Goal: Contribute content: Add original content to the website for others to see

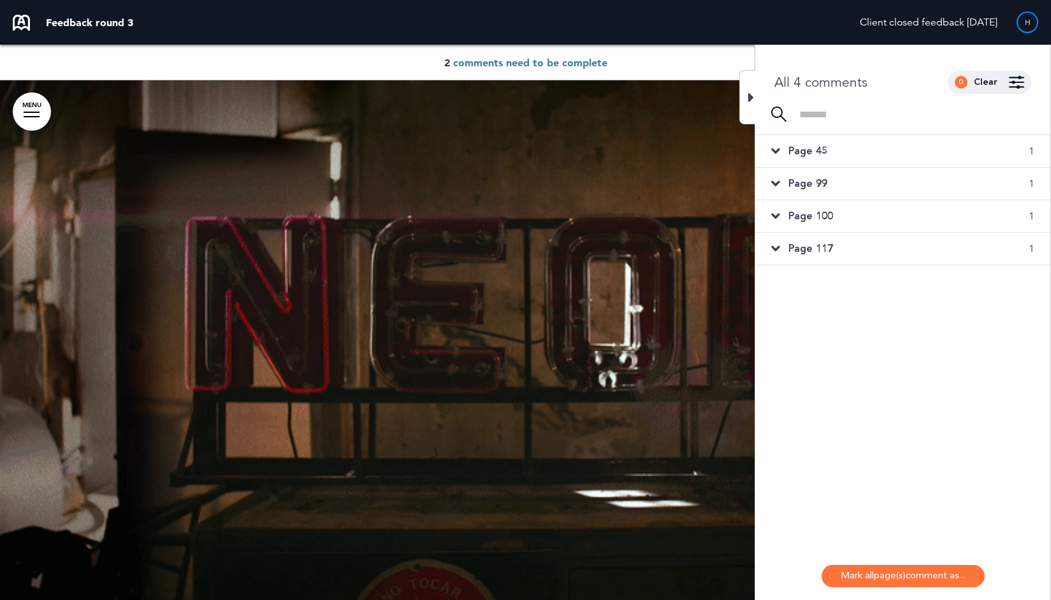
click at [1033, 112] on body "Are you sure you want to close this modal? Cancel Close 10 Publishing Creating …" at bounding box center [525, 300] width 1051 height 600
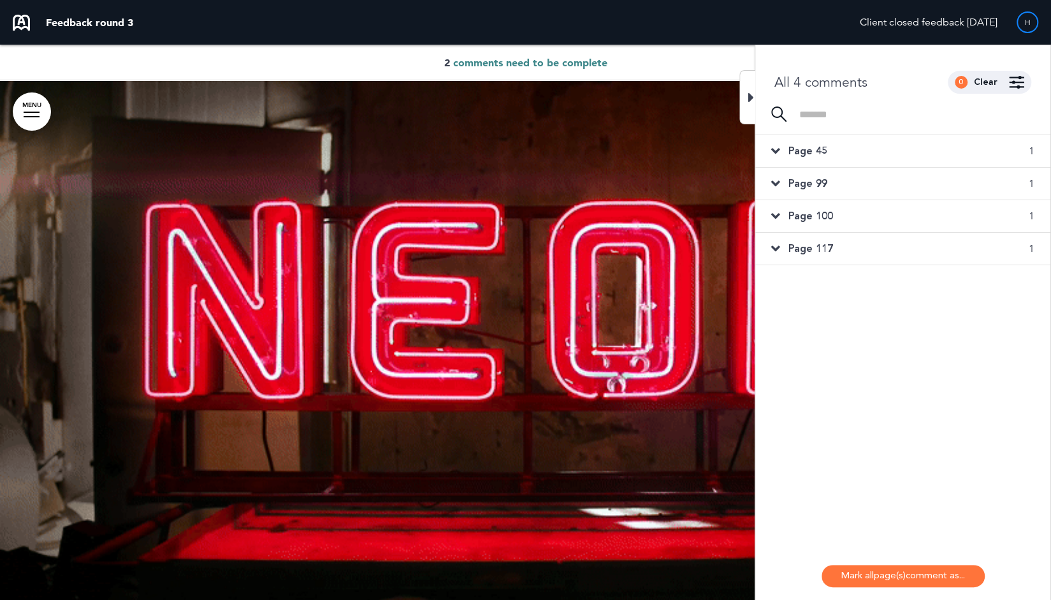
click at [782, 147] on div "Page 45 1" at bounding box center [902, 151] width 295 height 32
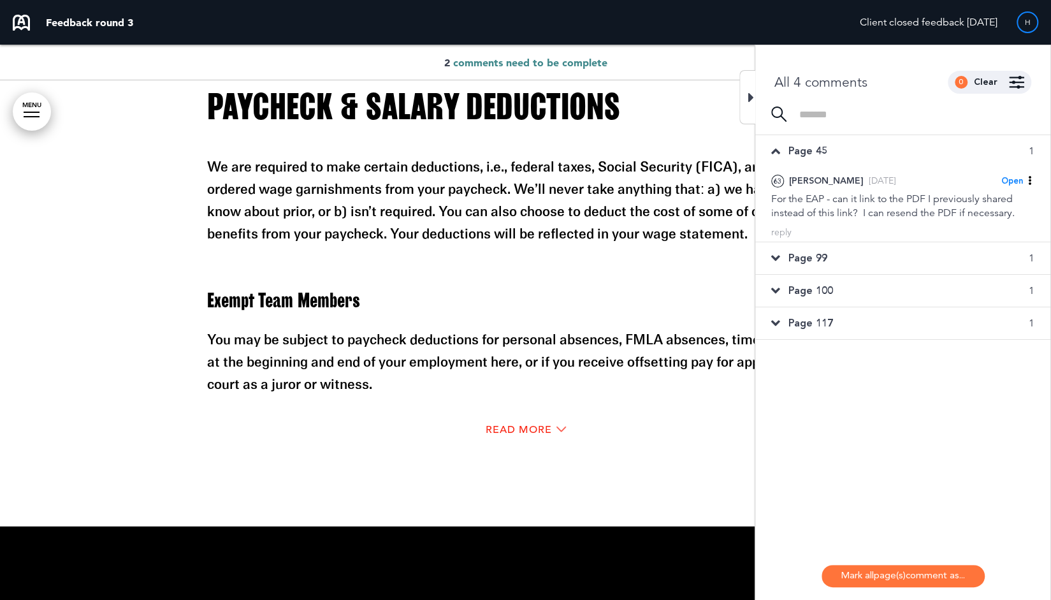
scroll to position [24533, 0]
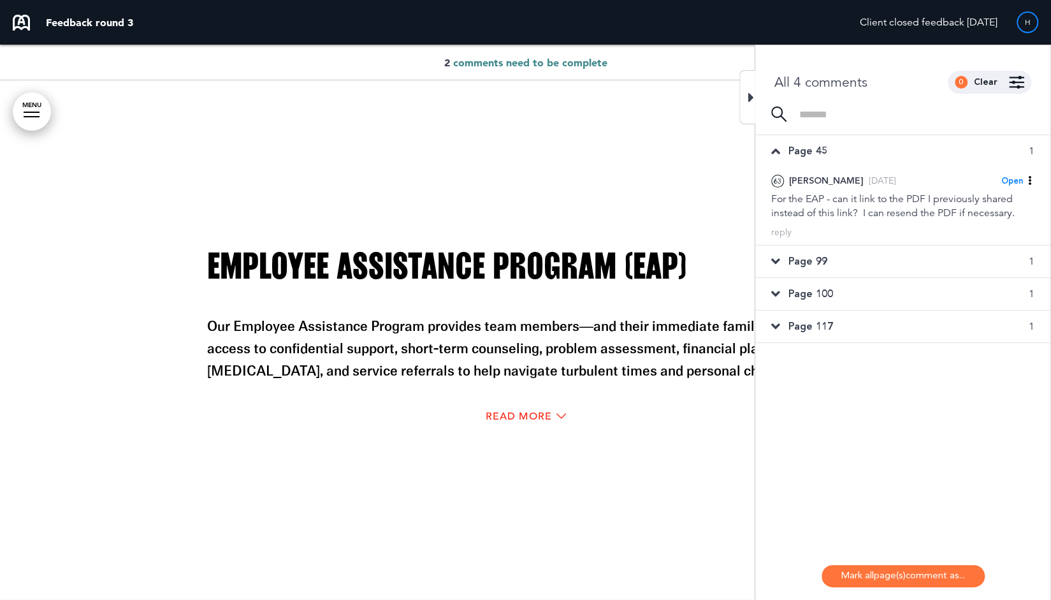
click at [777, 257] on icon at bounding box center [775, 261] width 9 height 14
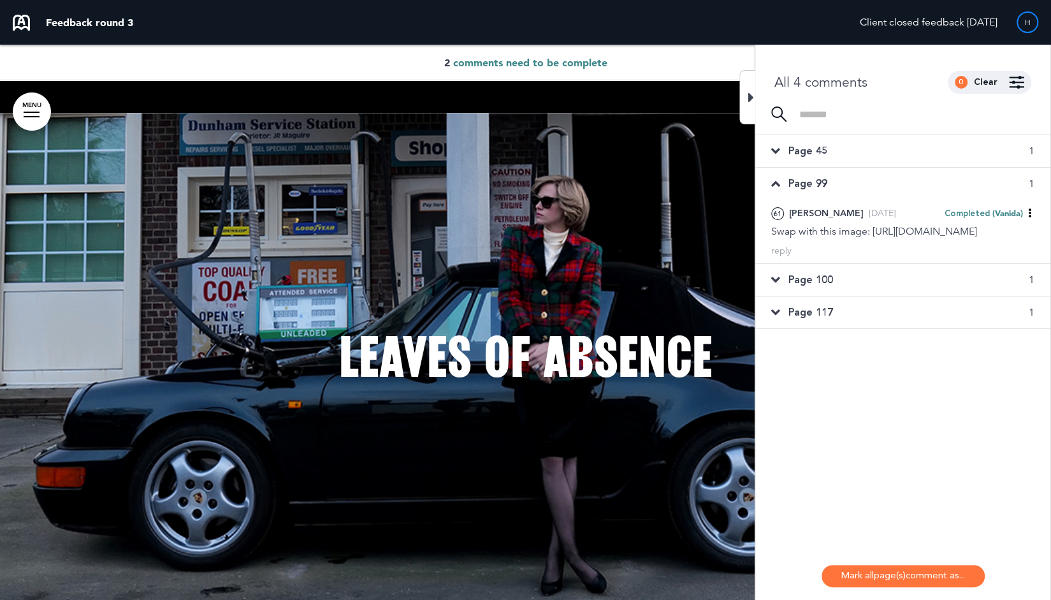
scroll to position [29619, 0]
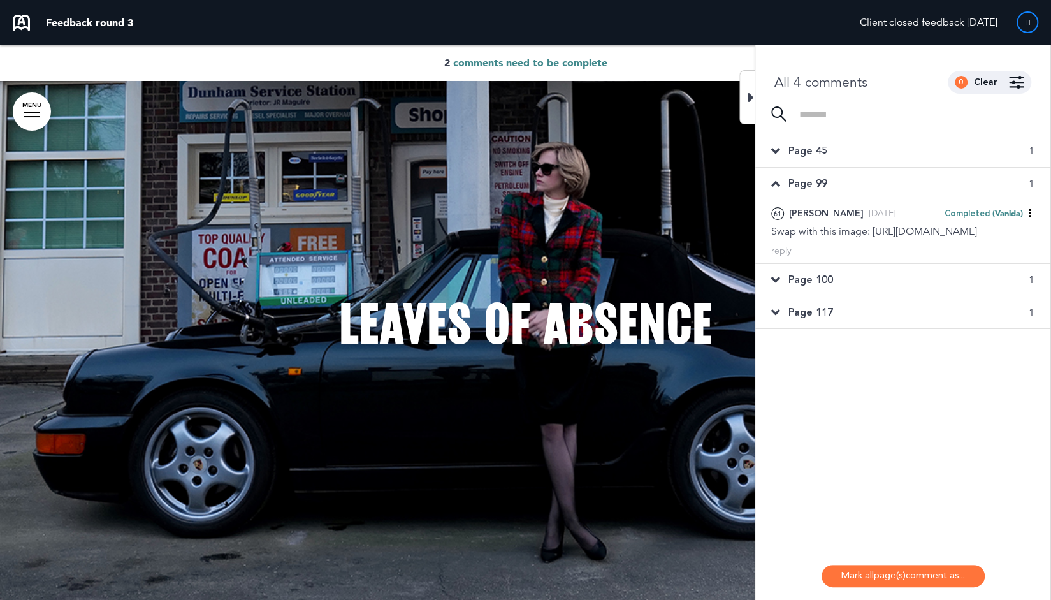
click at [775, 287] on icon at bounding box center [775, 280] width 9 height 14
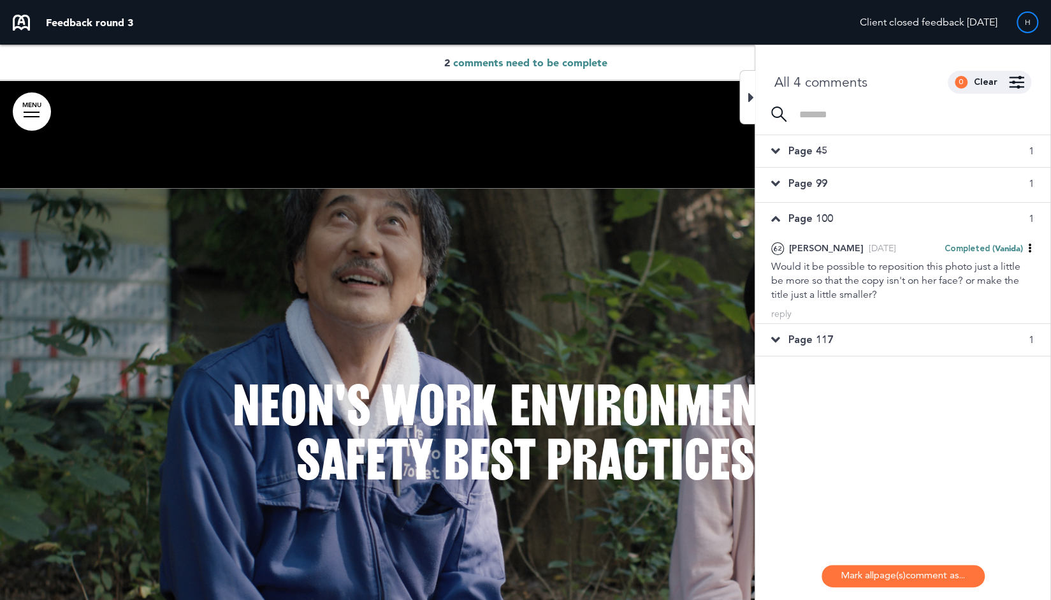
scroll to position [39940, 0]
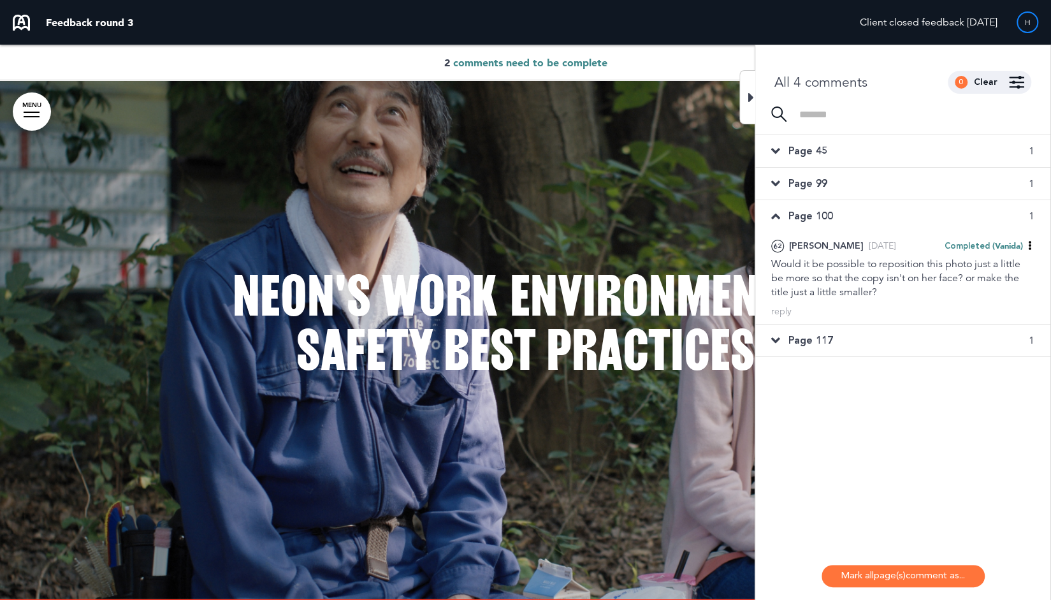
click at [777, 329] on div "Page 117 1" at bounding box center [902, 340] width 295 height 32
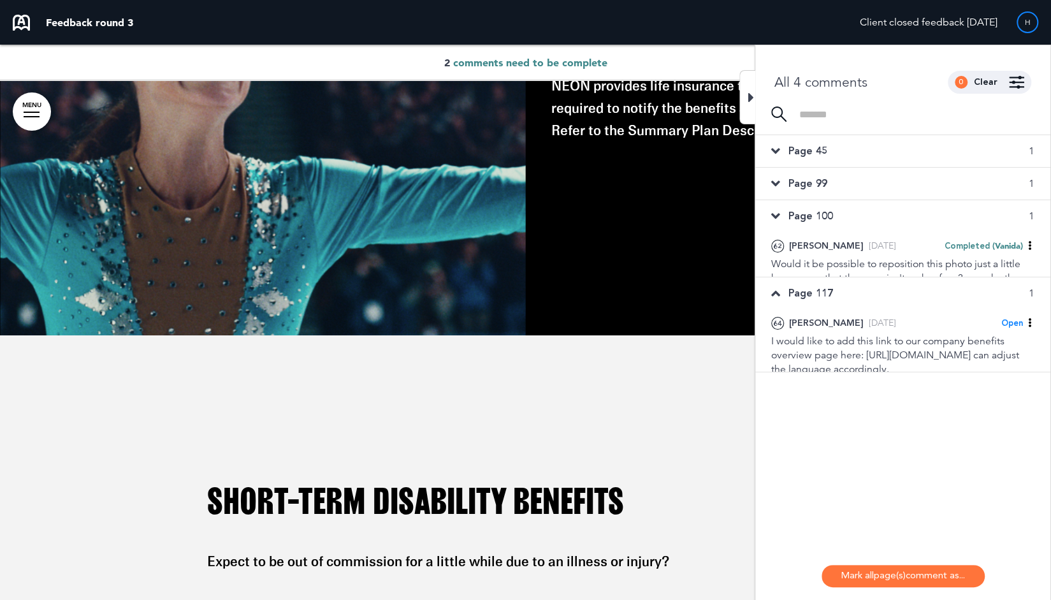
scroll to position [22454, 0]
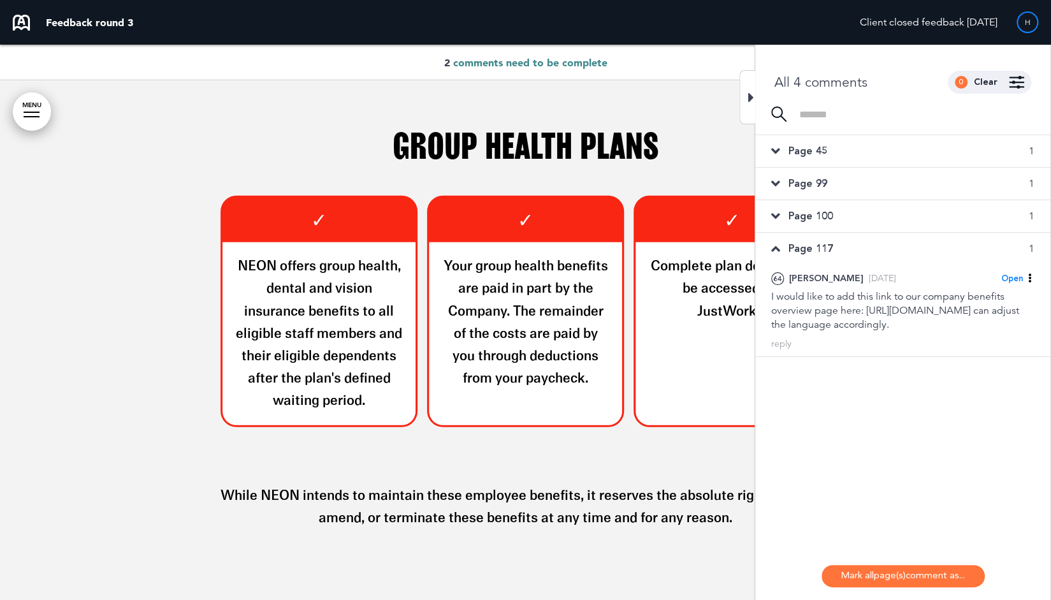
click at [802, 147] on span "Page 45" at bounding box center [807, 151] width 39 height 14
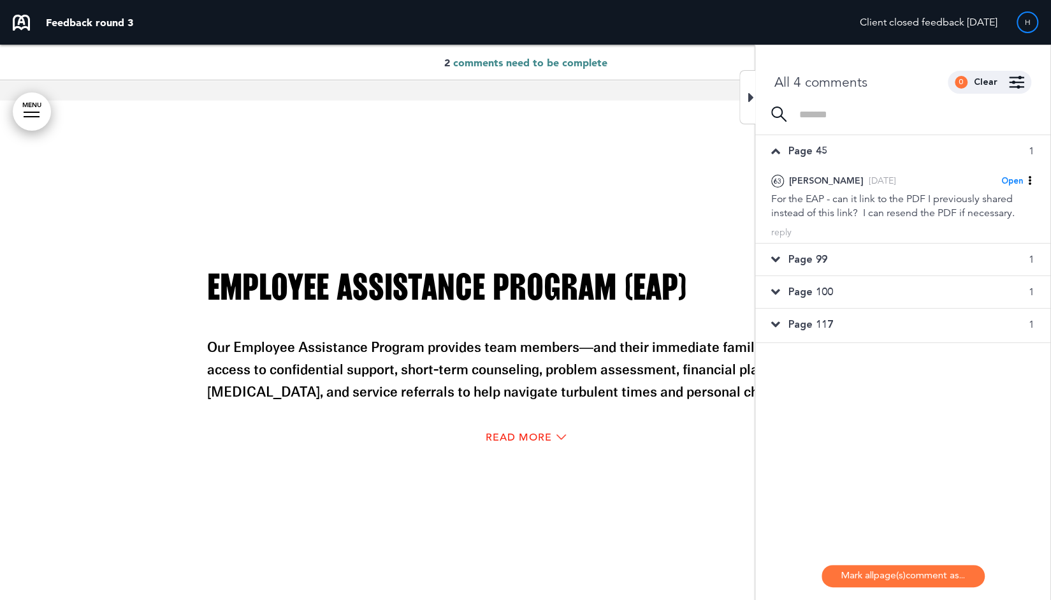
scroll to position [24533, 0]
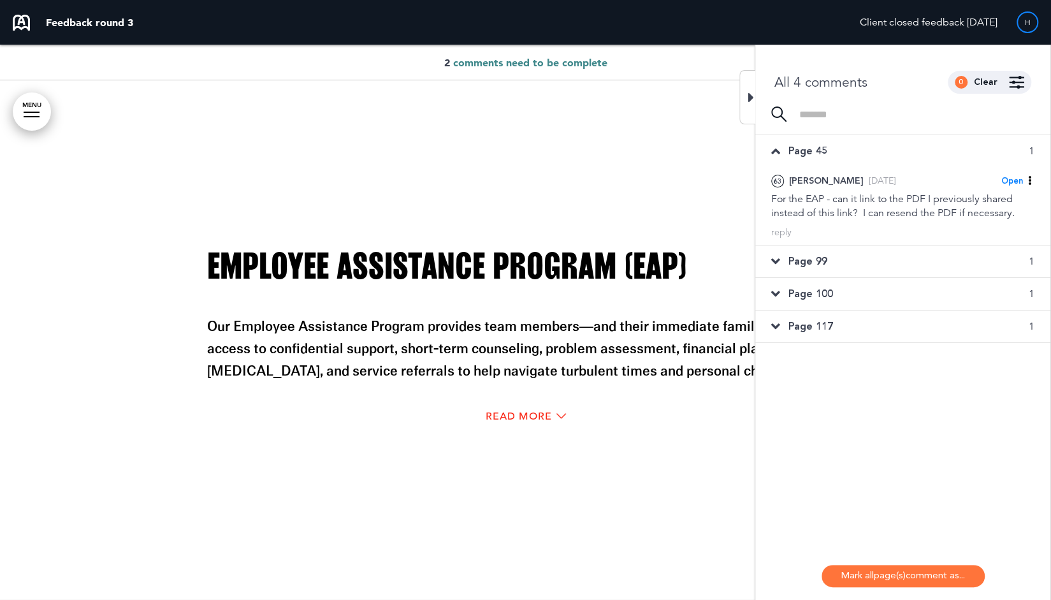
click at [807, 261] on span "Page 99" at bounding box center [807, 261] width 39 height 14
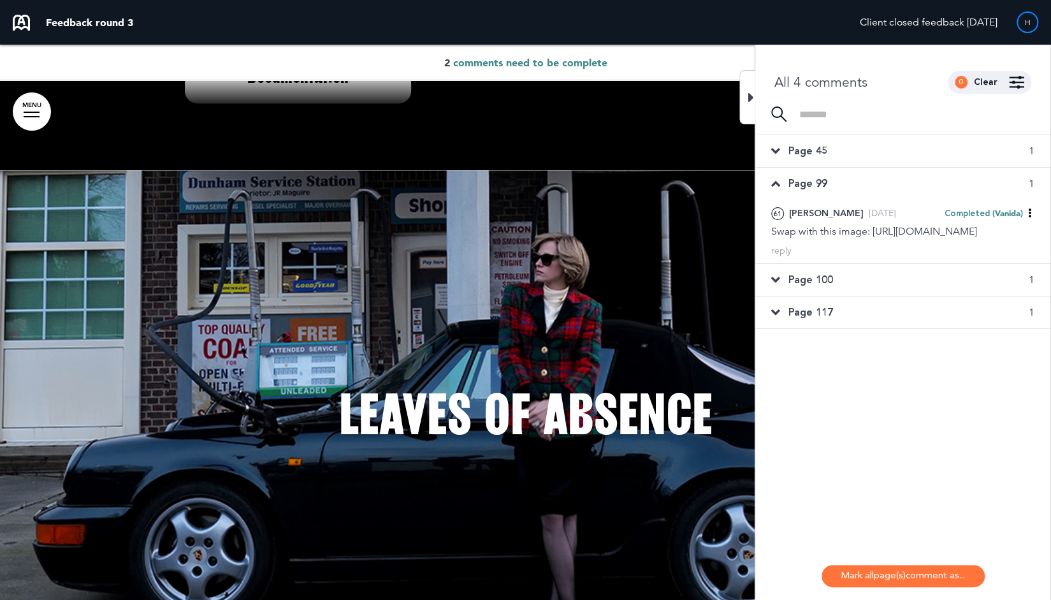
scroll to position [29619, 0]
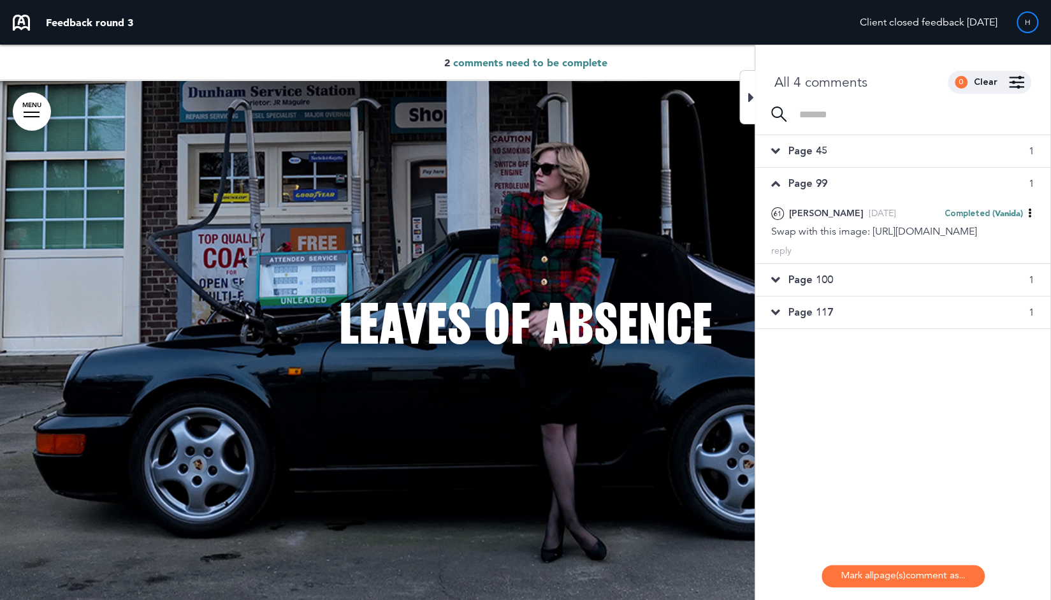
click at [793, 287] on span "Page 100" at bounding box center [810, 280] width 45 height 14
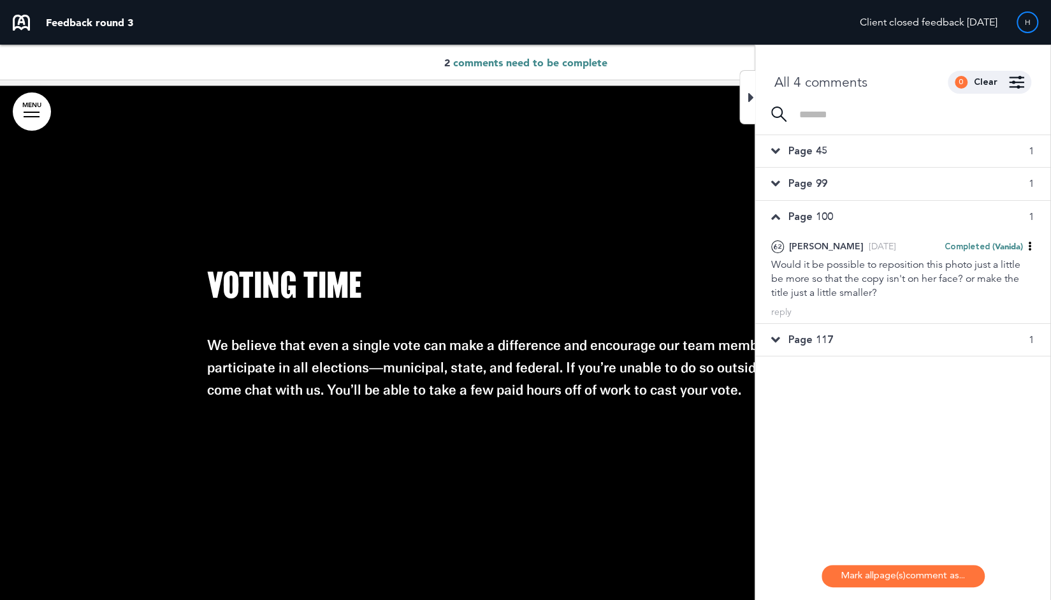
scroll to position [39940, 0]
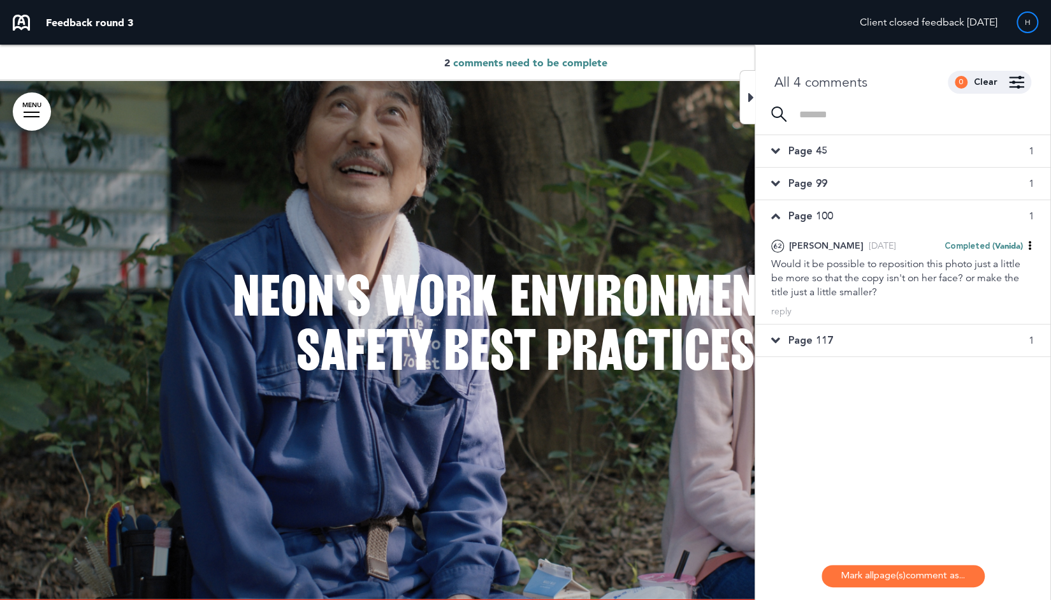
click at [799, 349] on div "Page 117 1" at bounding box center [902, 340] width 295 height 32
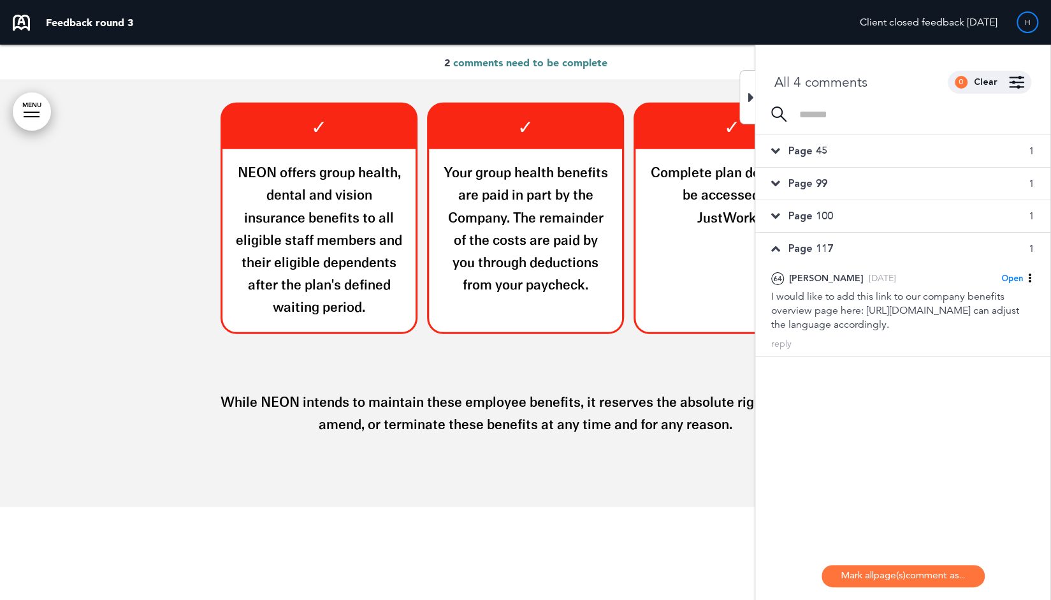
scroll to position [22458, 0]
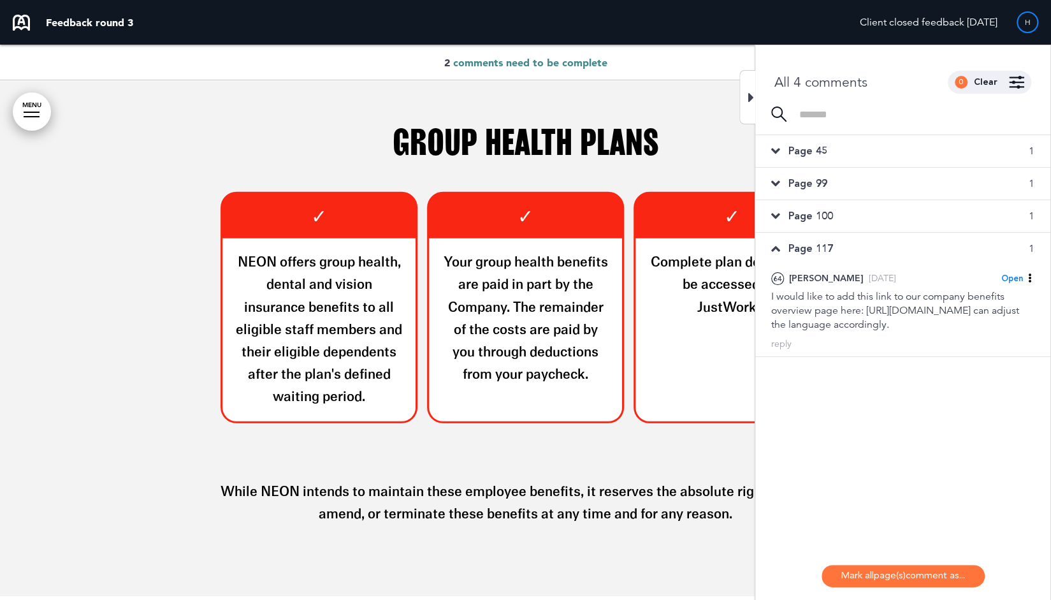
click at [825, 159] on div "Page 45 1" at bounding box center [902, 151] width 295 height 32
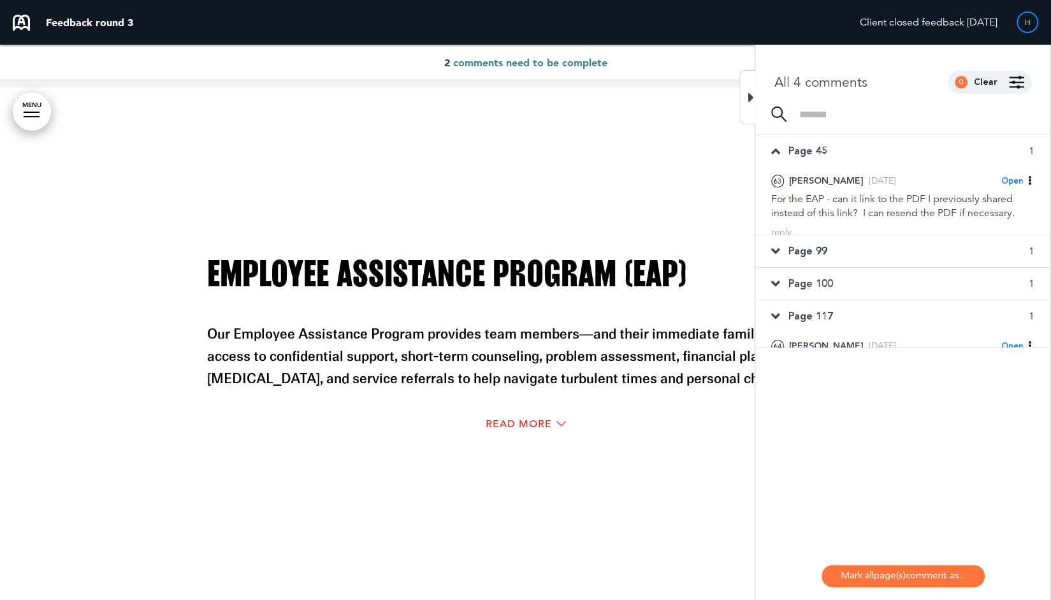
scroll to position [24533, 0]
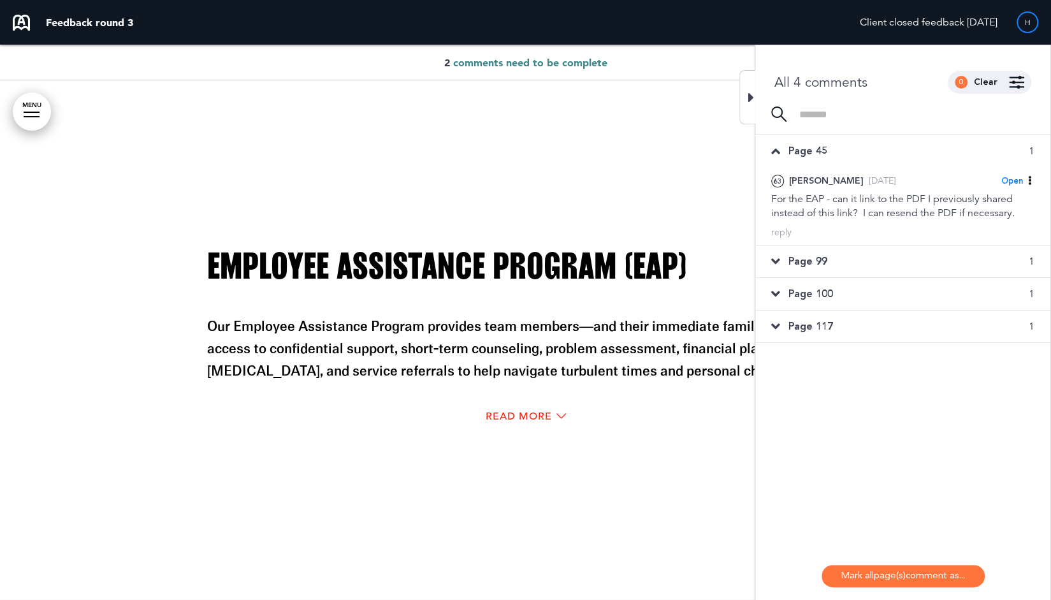
click at [827, 333] on div "Page 117 1" at bounding box center [902, 326] width 295 height 32
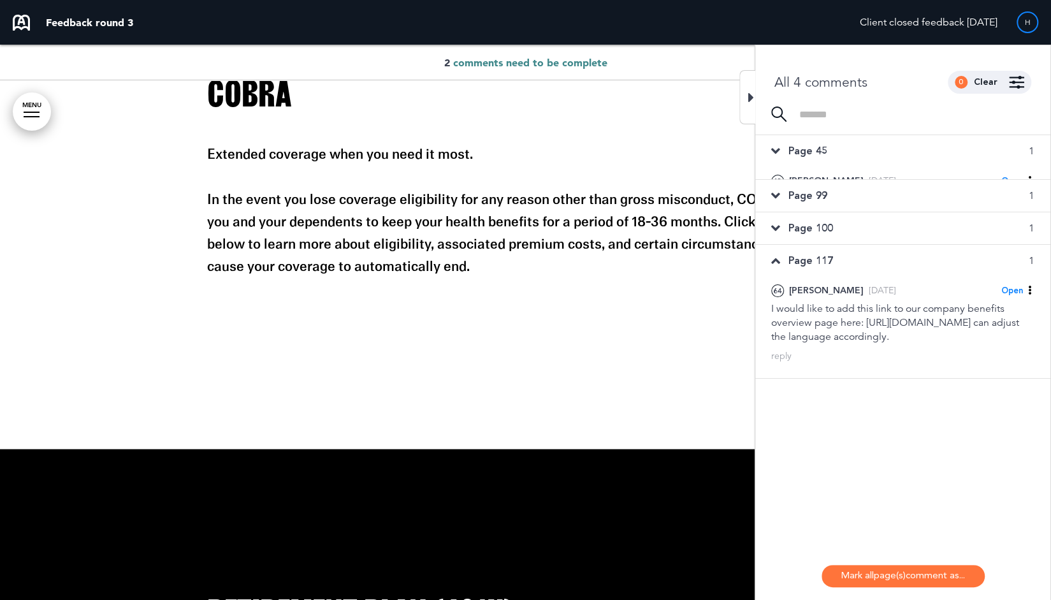
scroll to position [22454, 0]
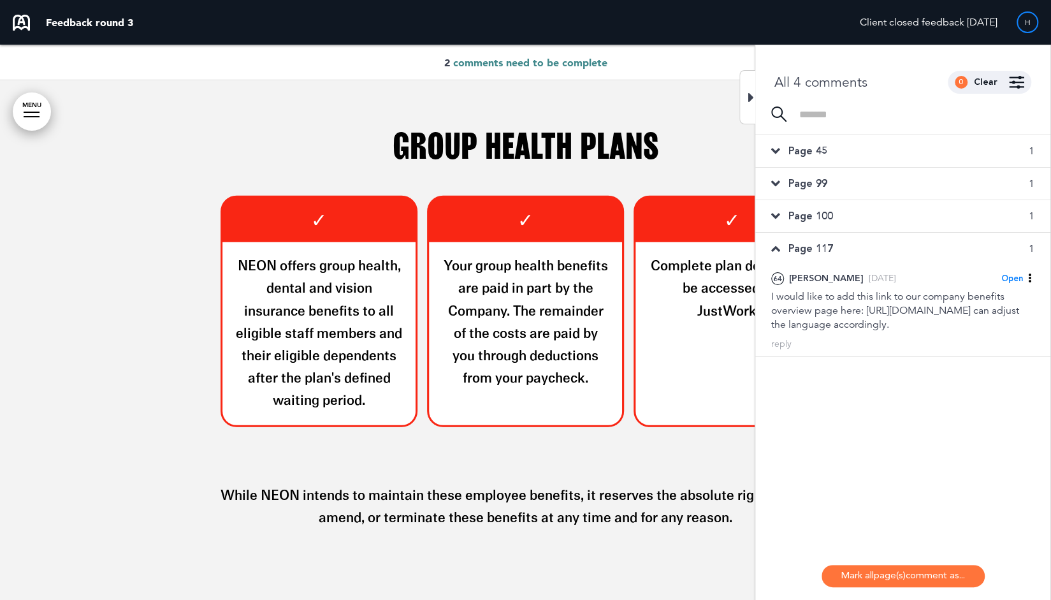
click at [751, 92] on icon at bounding box center [751, 97] width 6 height 15
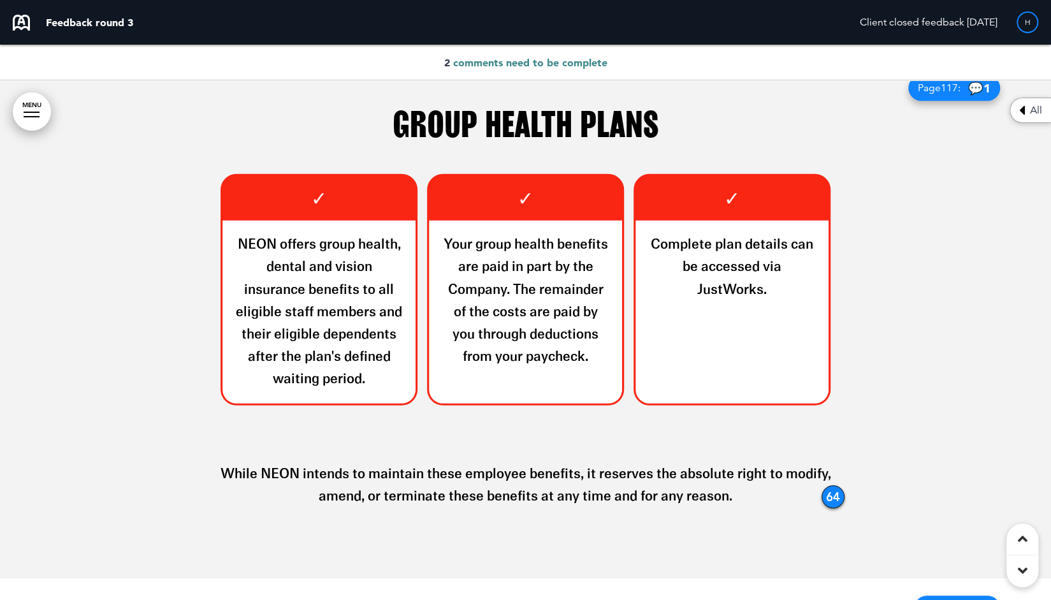
scroll to position [22504, 0]
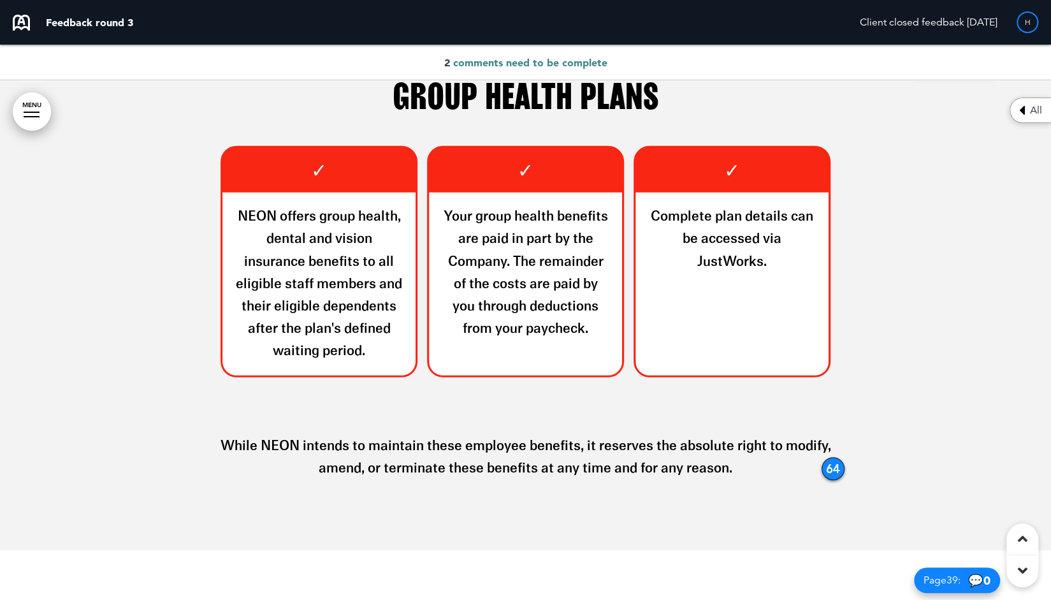
click at [1034, 108] on span "All" at bounding box center [1036, 110] width 12 height 10
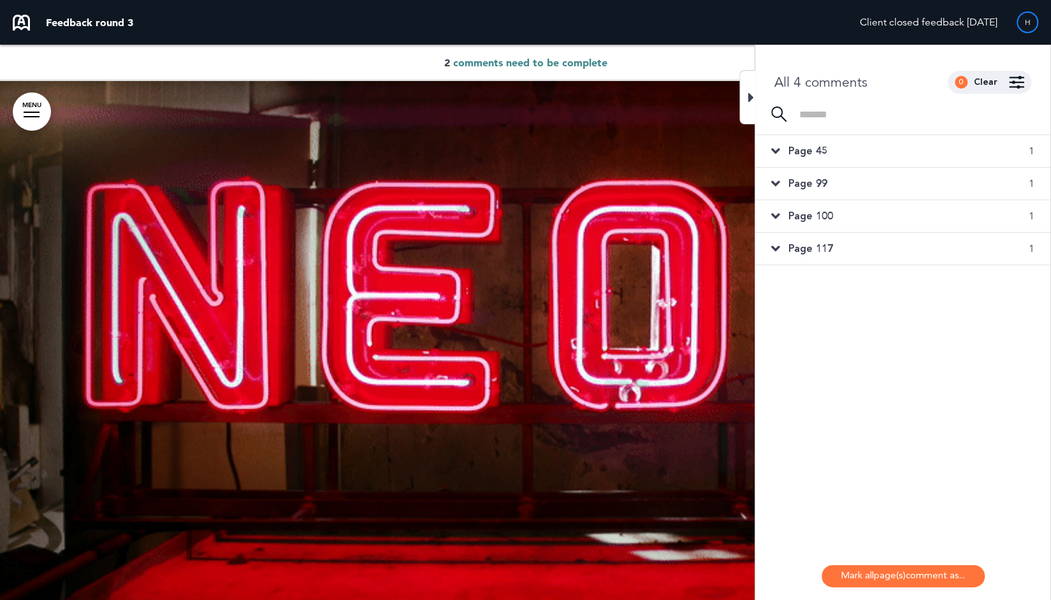
click at [823, 148] on span "Page 45" at bounding box center [807, 151] width 39 height 14
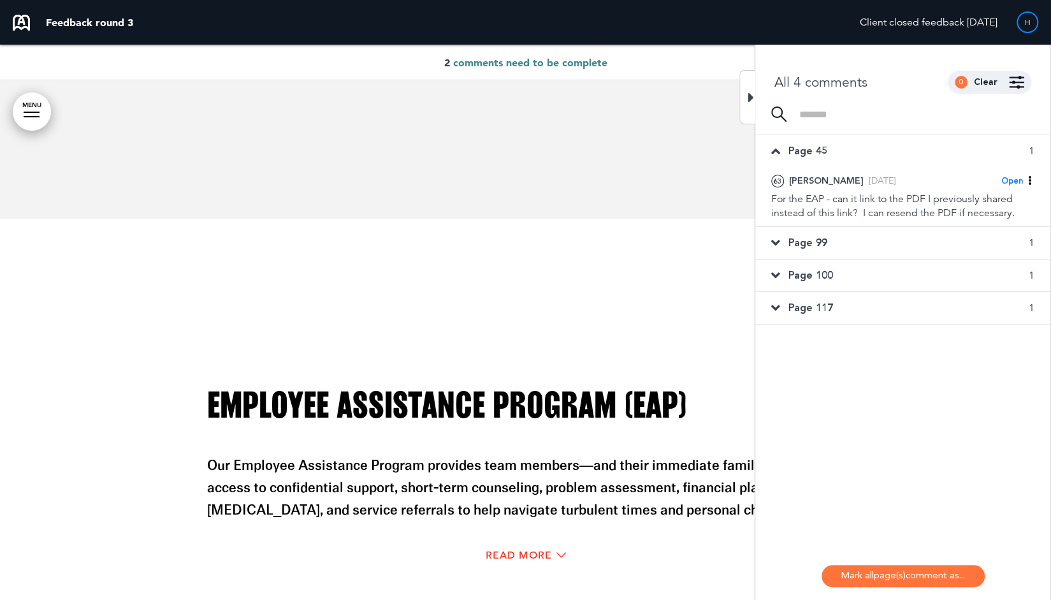
scroll to position [24533, 0]
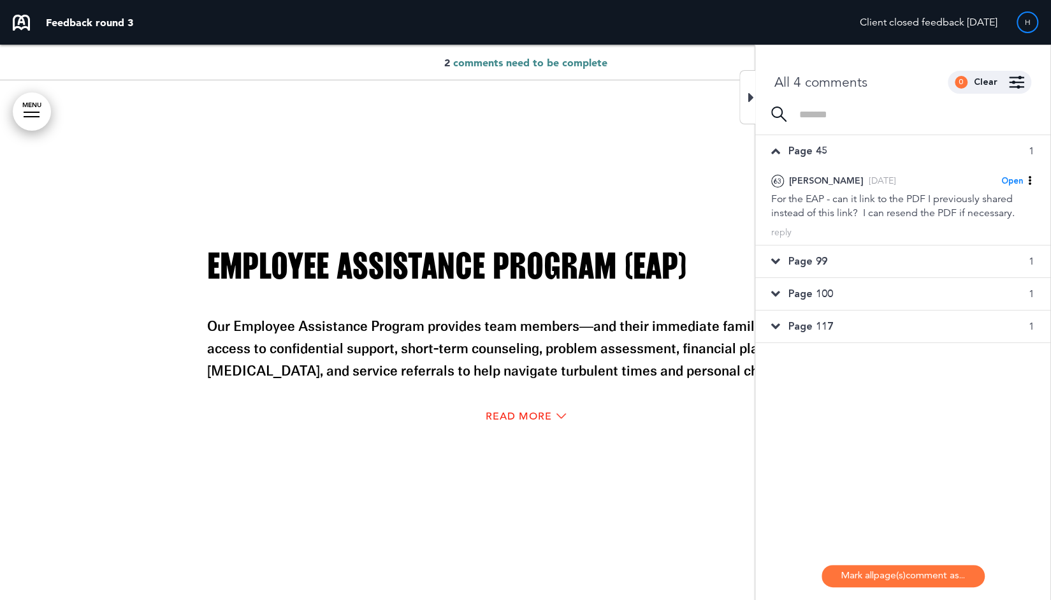
click at [810, 328] on span "Page 117" at bounding box center [810, 326] width 45 height 14
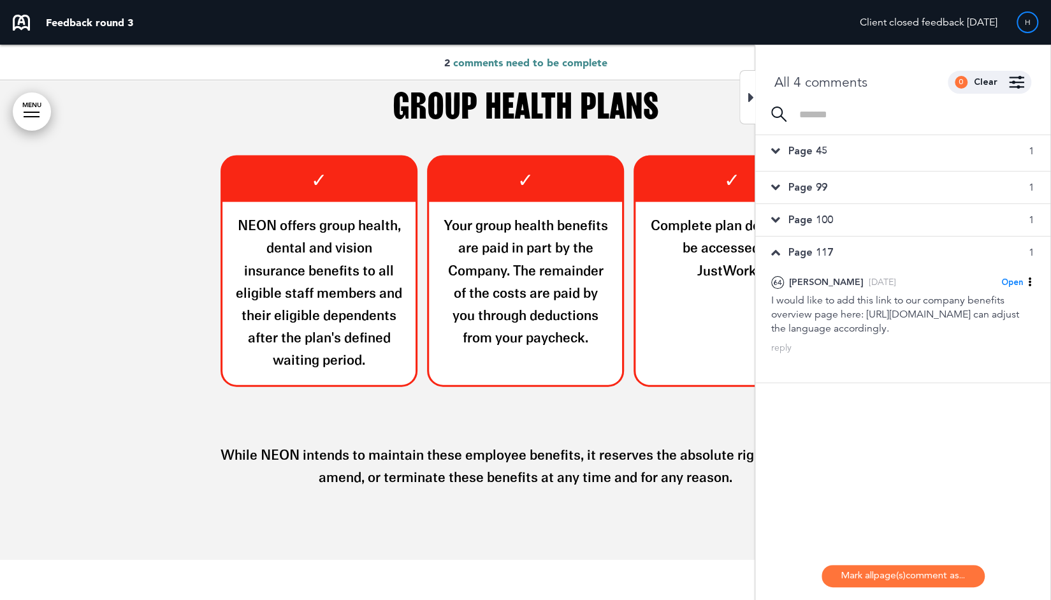
scroll to position [22454, 0]
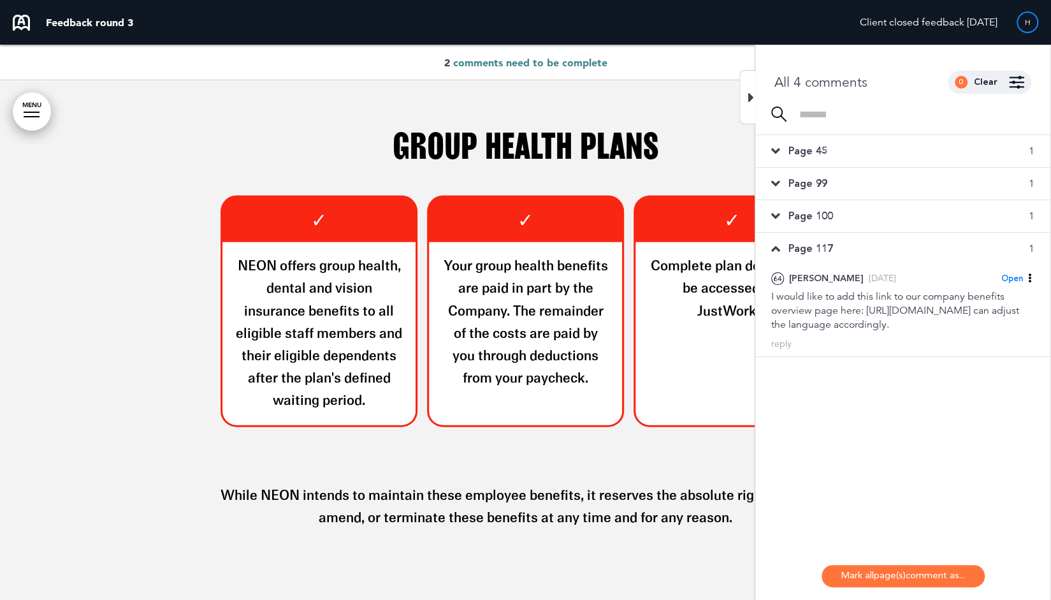
click at [798, 154] on span "Page 45" at bounding box center [807, 151] width 39 height 14
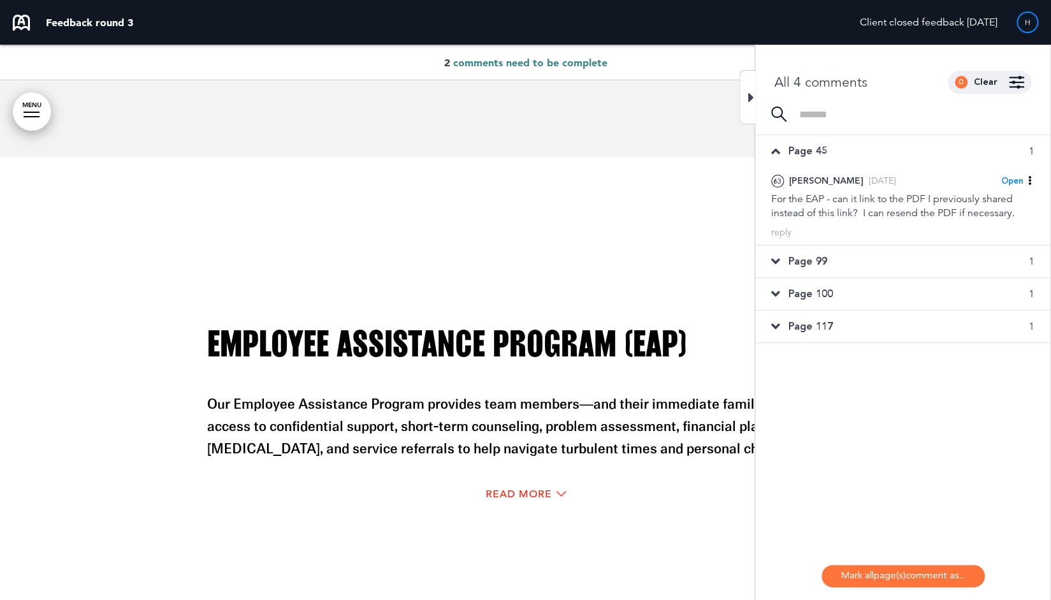
scroll to position [24533, 0]
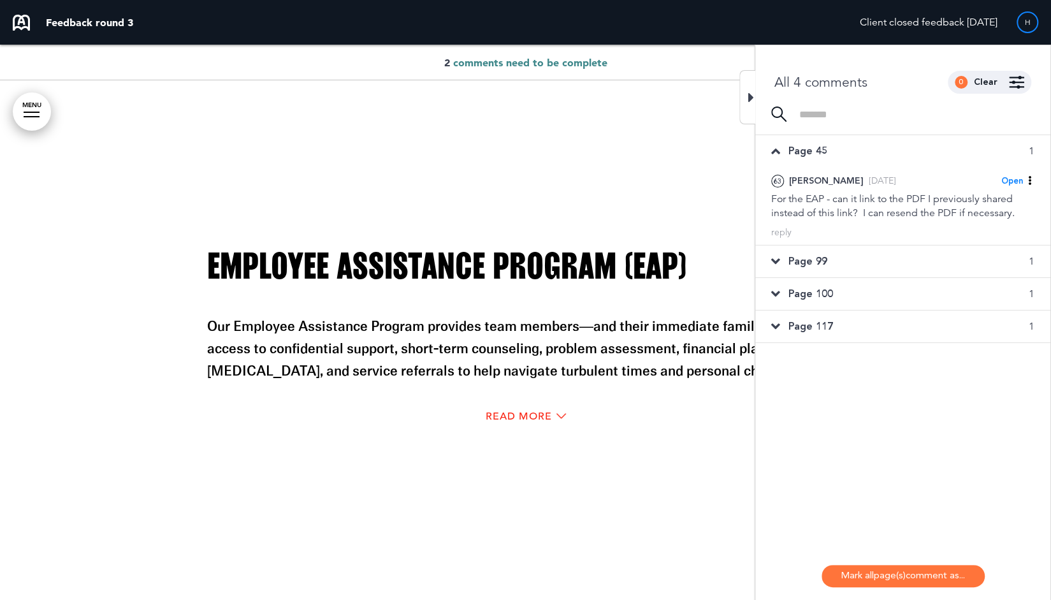
click at [814, 326] on span "Page 117" at bounding box center [810, 326] width 45 height 14
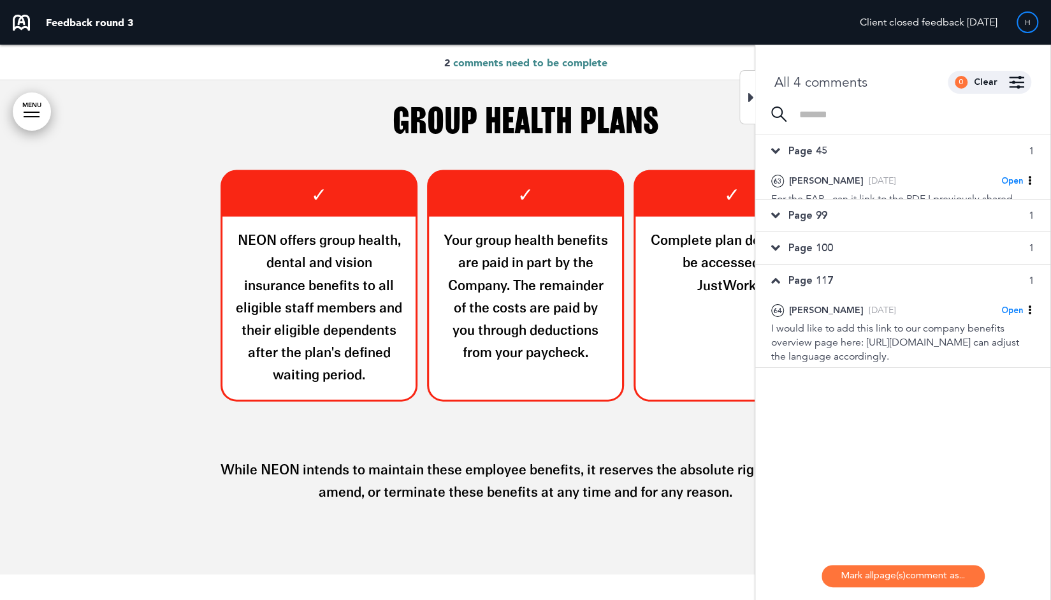
scroll to position [22454, 0]
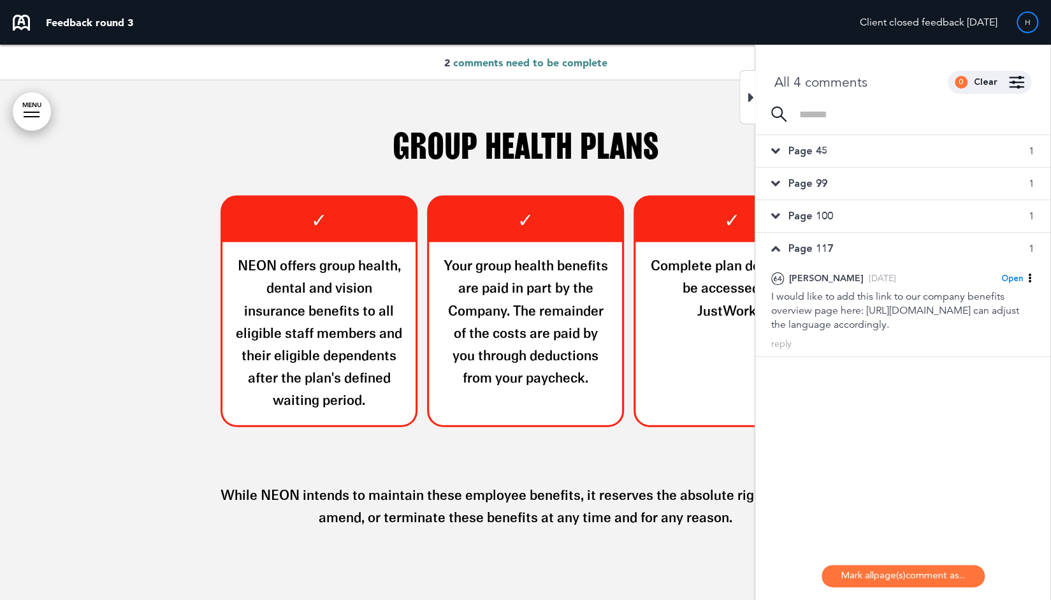
click at [807, 151] on span "Page 45" at bounding box center [807, 151] width 39 height 14
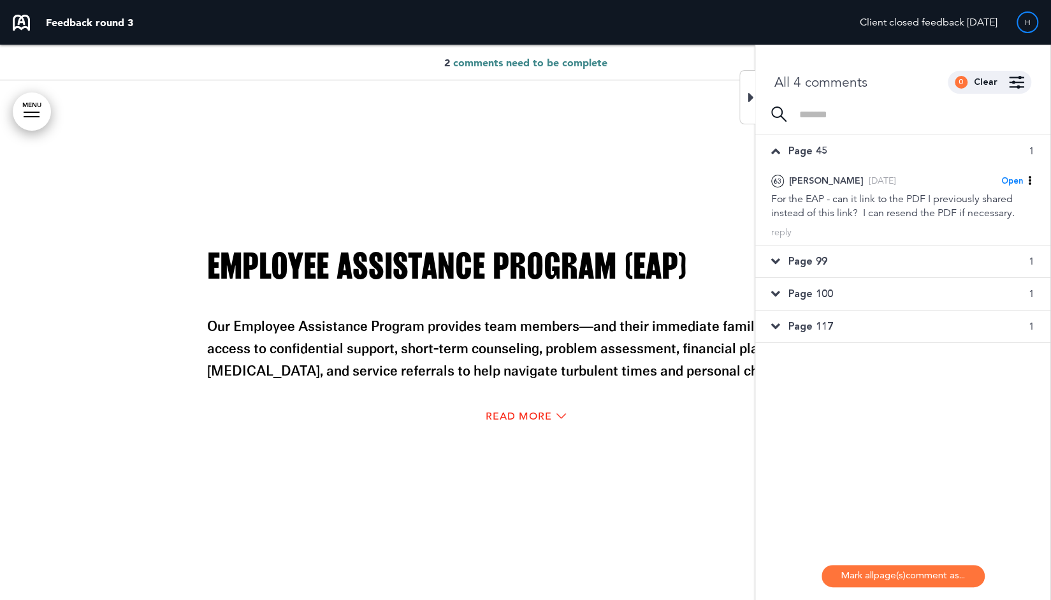
scroll to position [24577, 0]
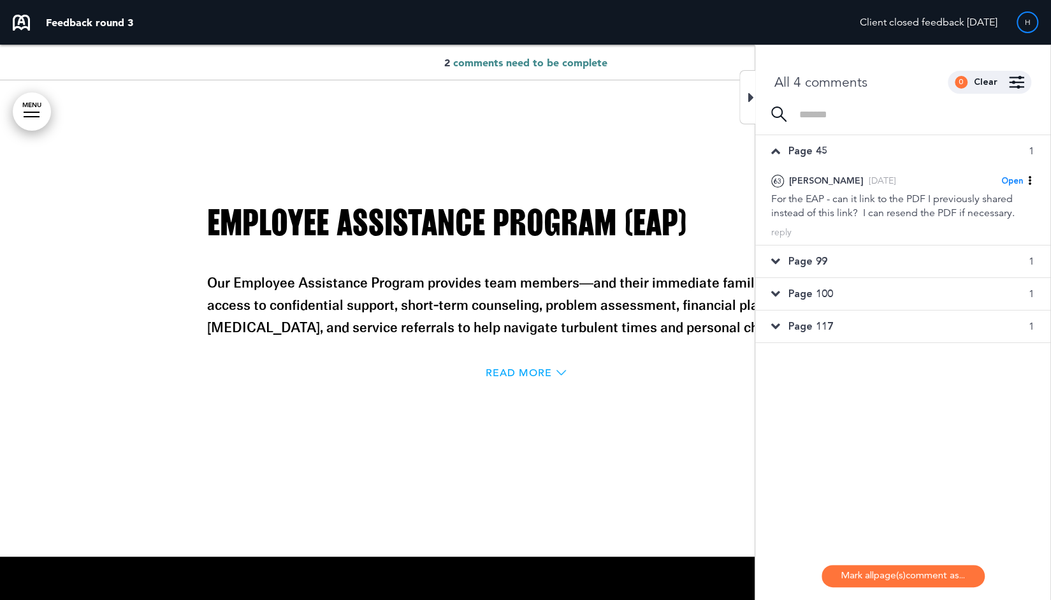
click at [525, 371] on span "Read More" at bounding box center [519, 373] width 66 height 10
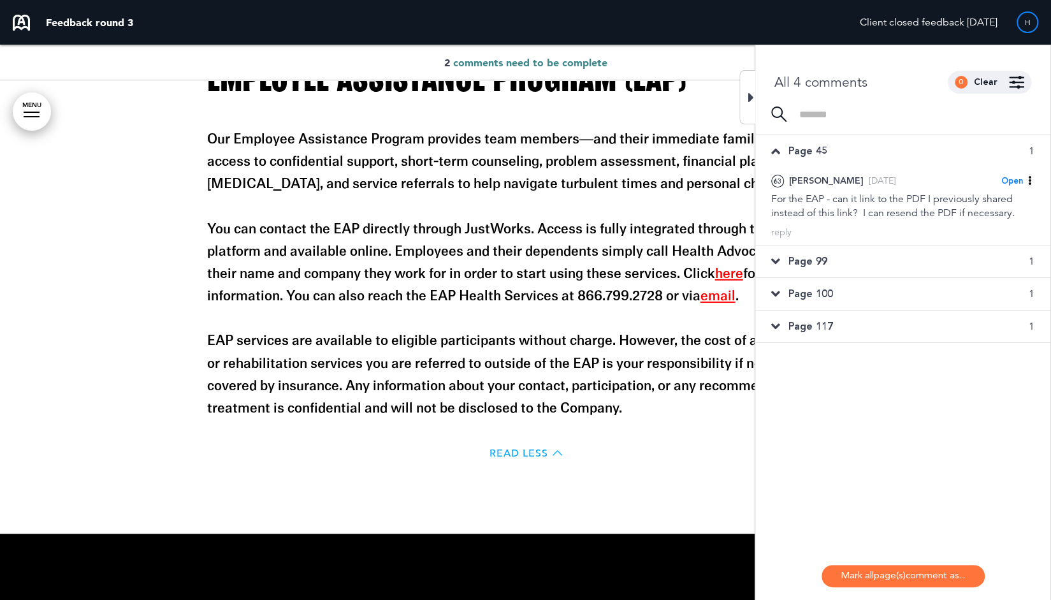
scroll to position [24575, 0]
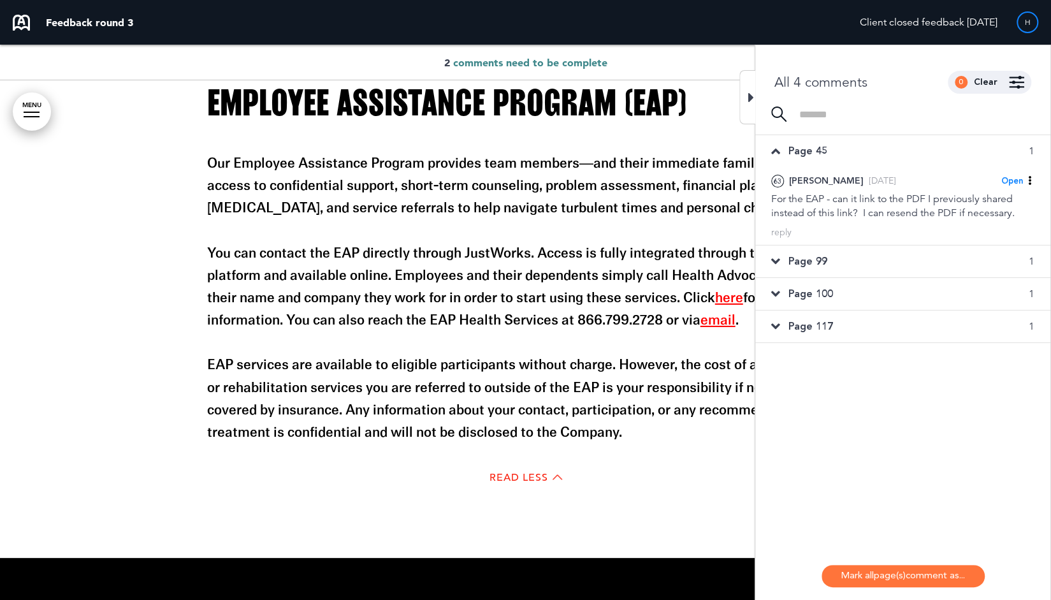
click at [749, 97] on icon at bounding box center [751, 97] width 6 height 15
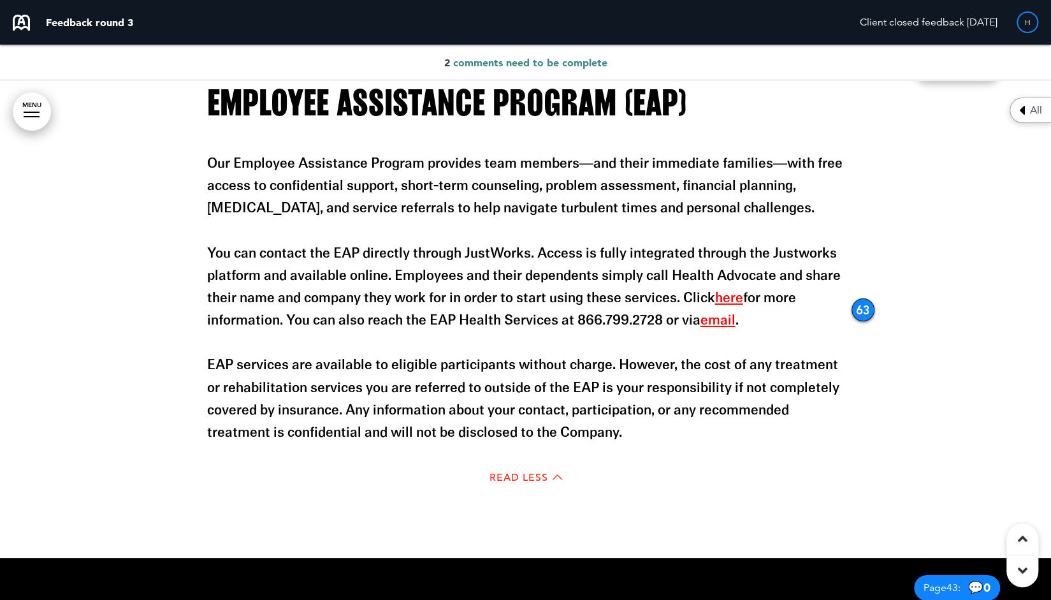
click at [1032, 109] on span "All" at bounding box center [1036, 110] width 12 height 10
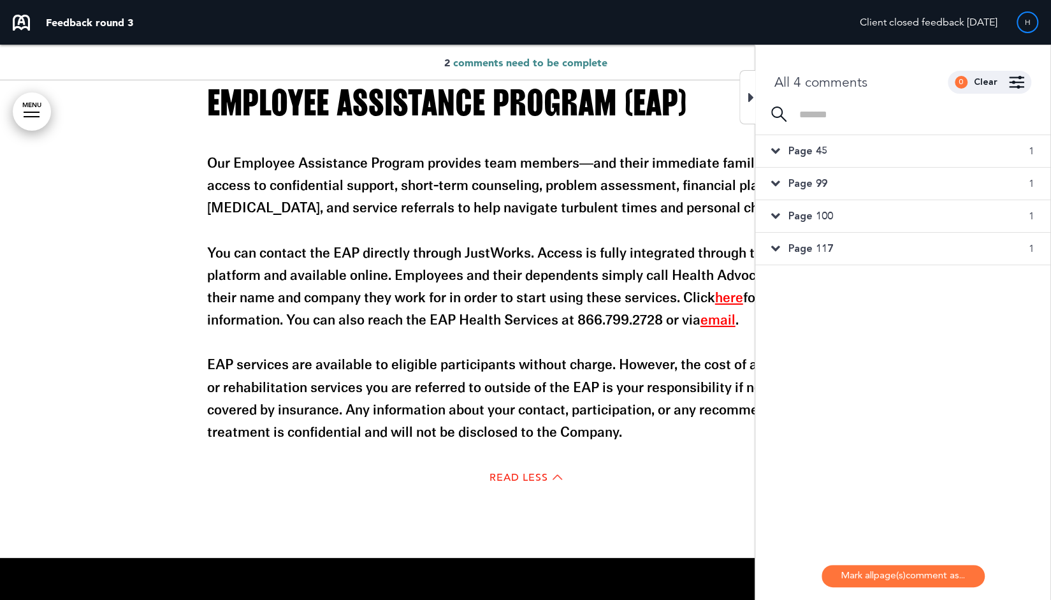
click at [777, 252] on icon at bounding box center [775, 248] width 9 height 14
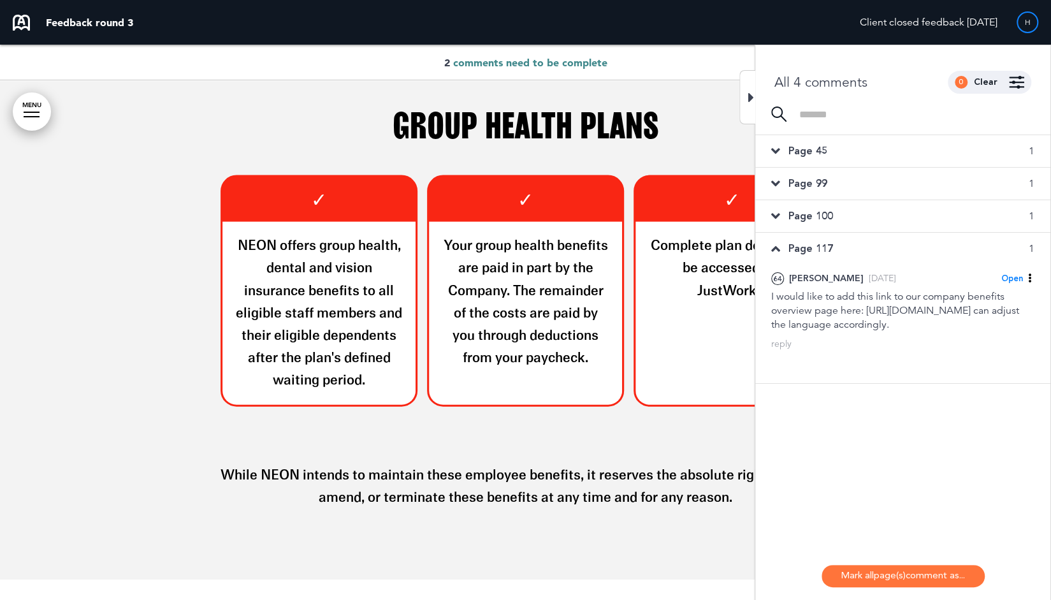
scroll to position [22454, 0]
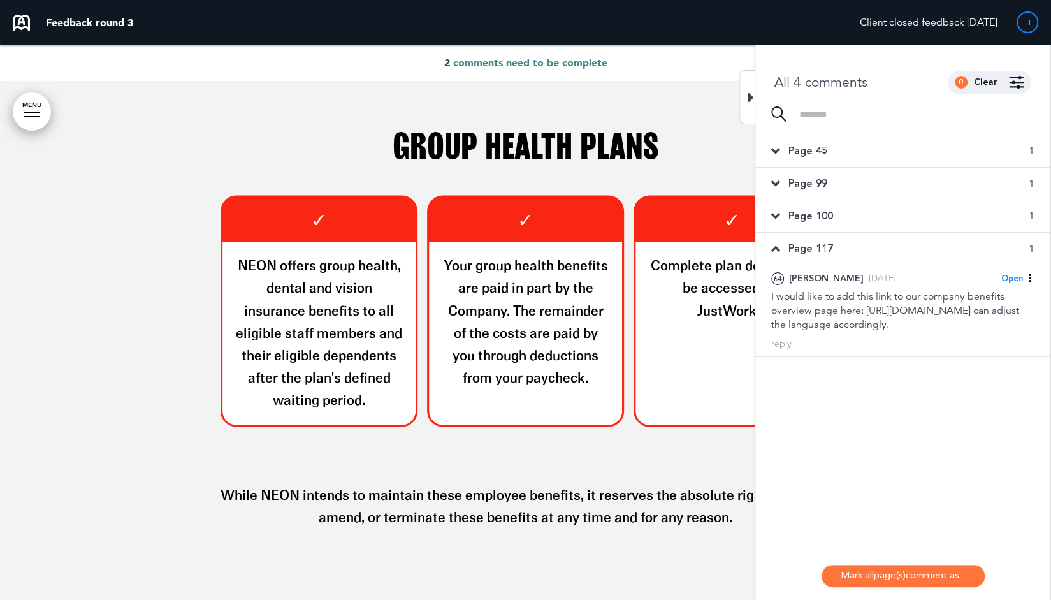
click at [751, 108] on div at bounding box center [747, 97] width 16 height 54
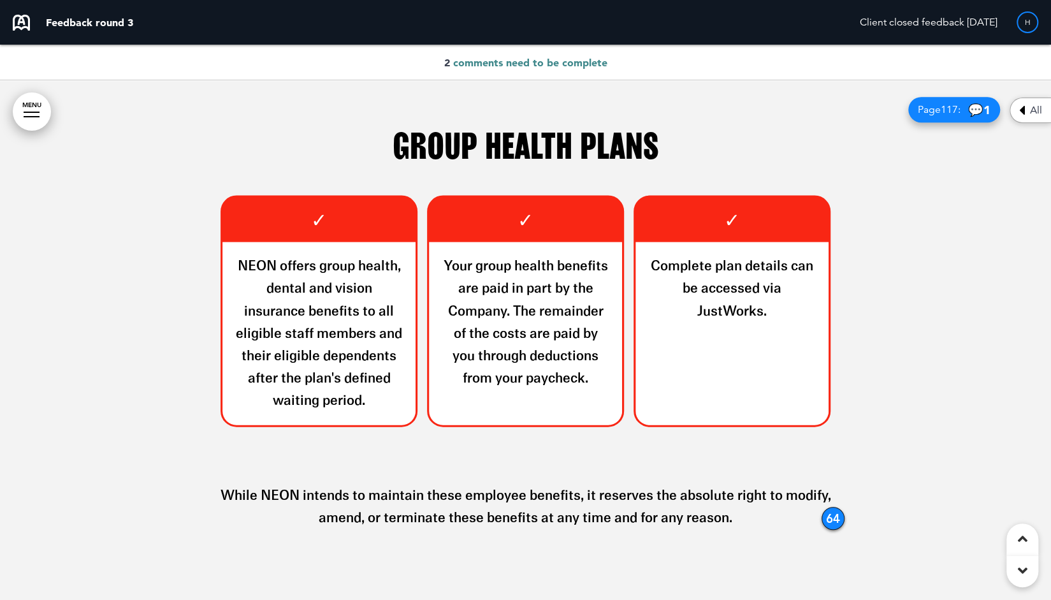
click at [1036, 109] on span "All" at bounding box center [1036, 110] width 12 height 10
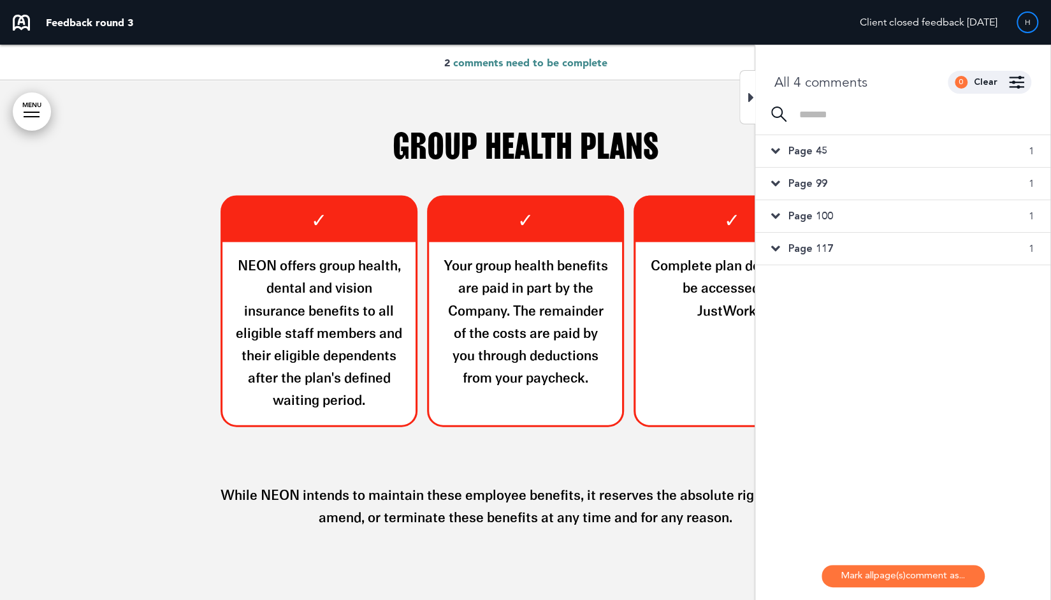
click at [791, 151] on span "Page 45" at bounding box center [807, 151] width 39 height 14
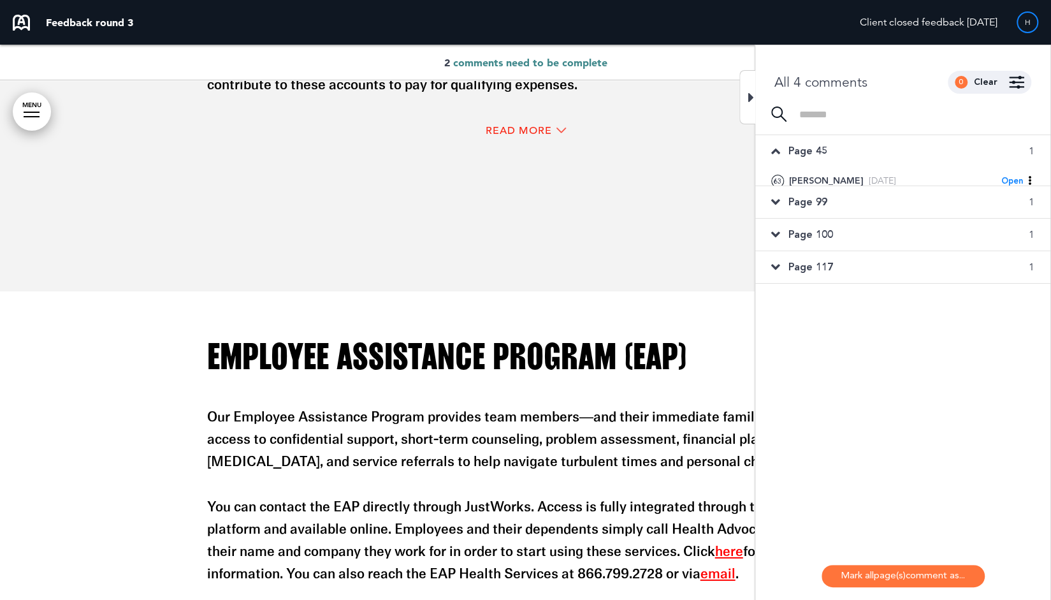
scroll to position [24533, 0]
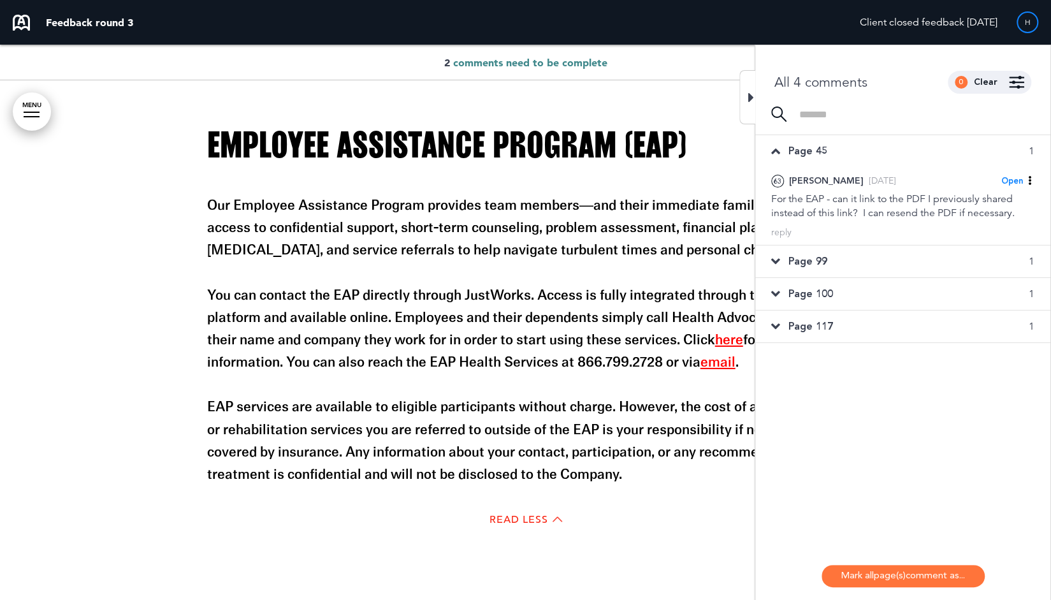
click at [777, 145] on icon at bounding box center [775, 151] width 9 height 14
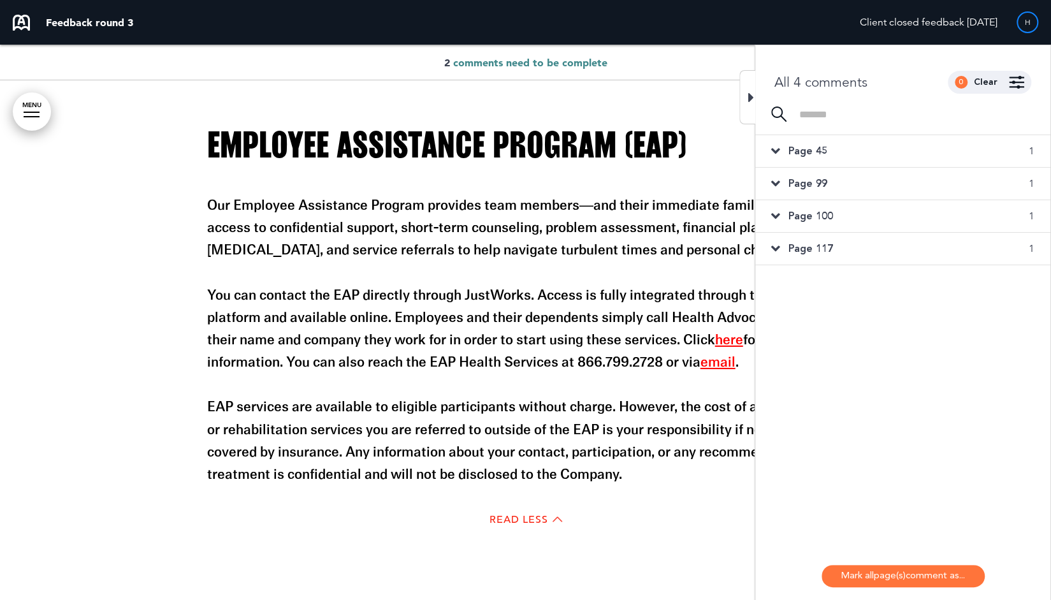
click at [780, 243] on div "Page 117 1" at bounding box center [902, 249] width 295 height 32
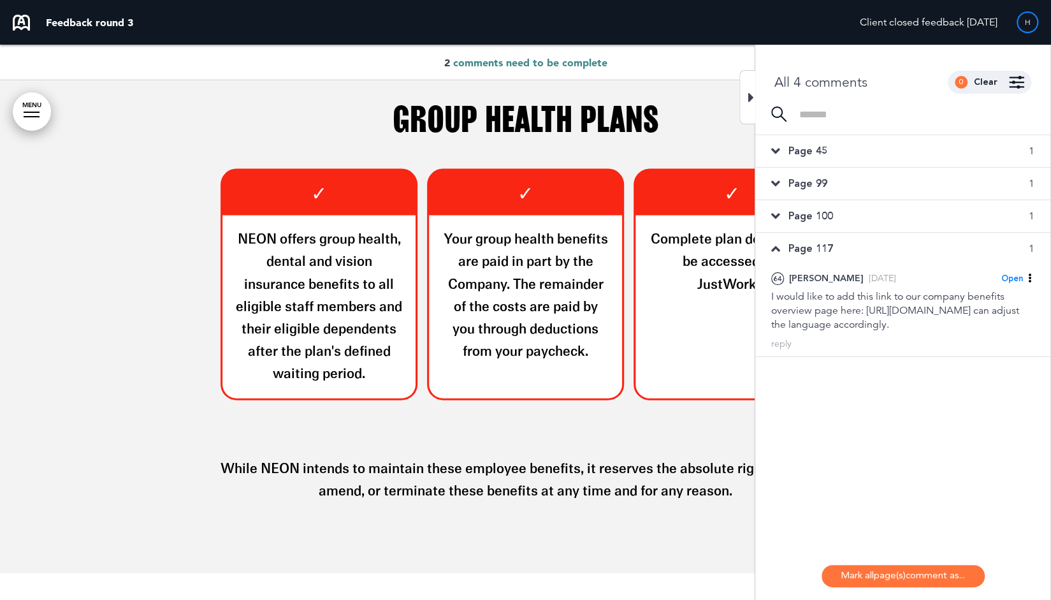
scroll to position [22454, 0]
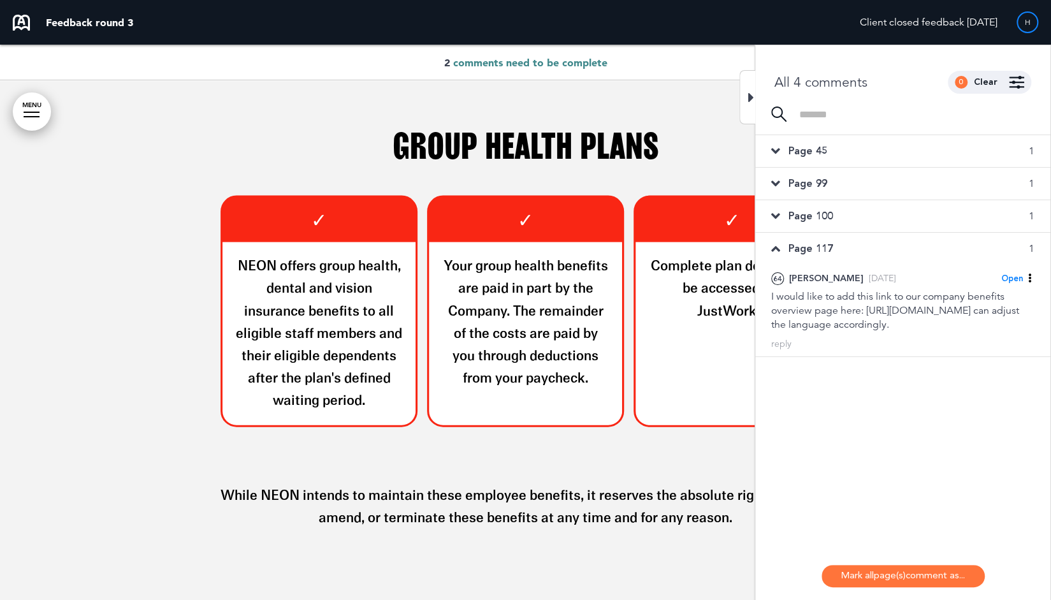
click at [747, 100] on div at bounding box center [747, 97] width 16 height 54
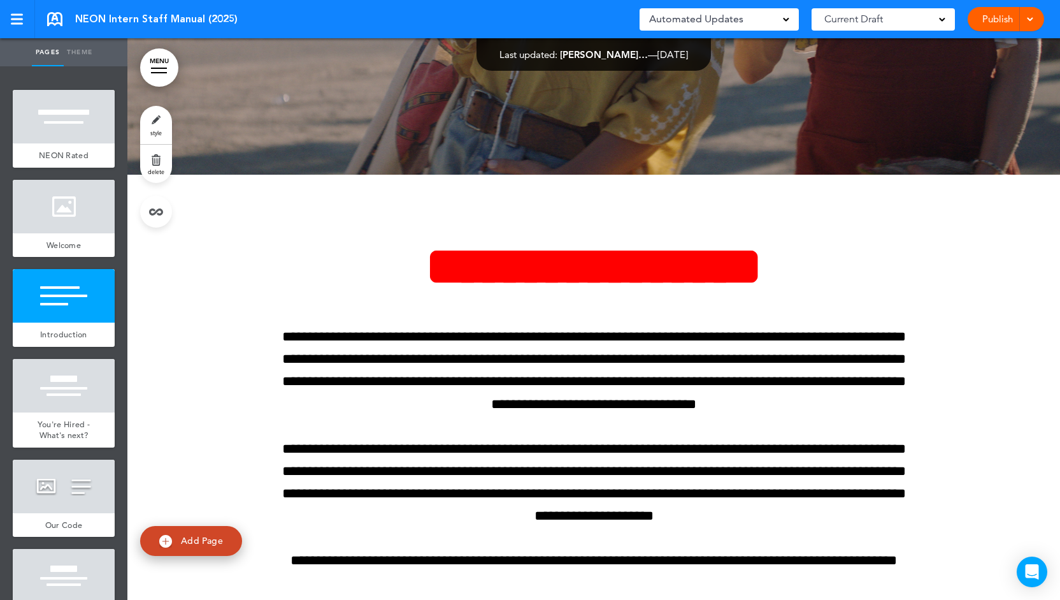
scroll to position [1164, 0]
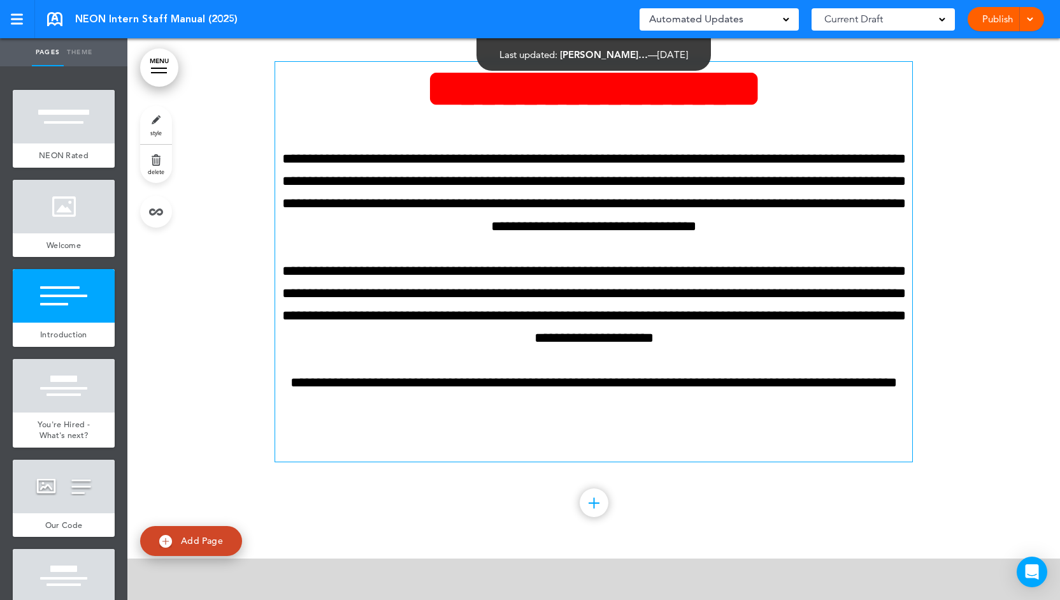
click at [477, 218] on p "**********" at bounding box center [593, 193] width 637 height 90
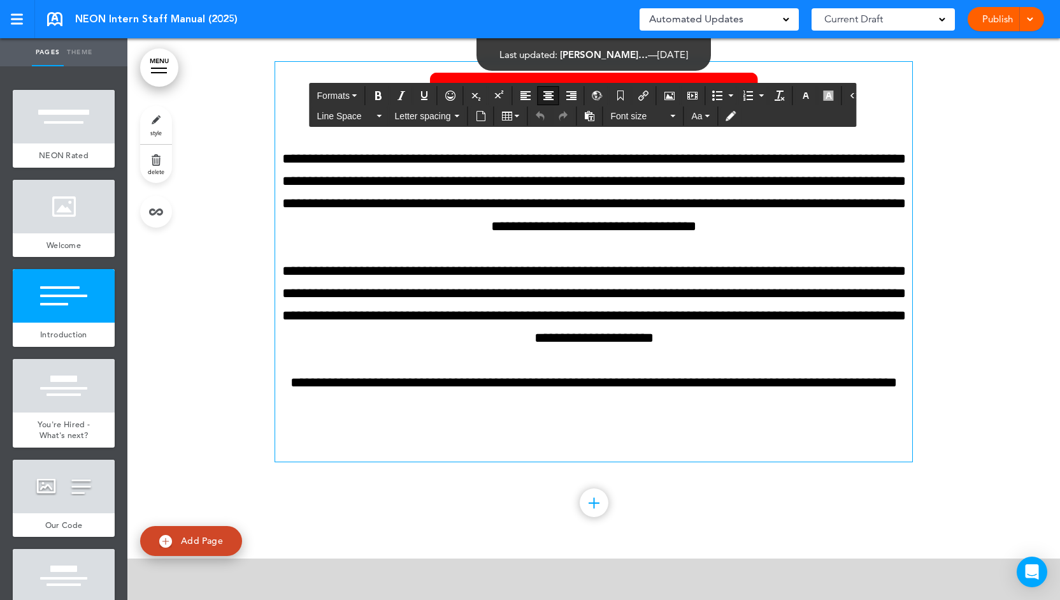
scroll to position [970, 0]
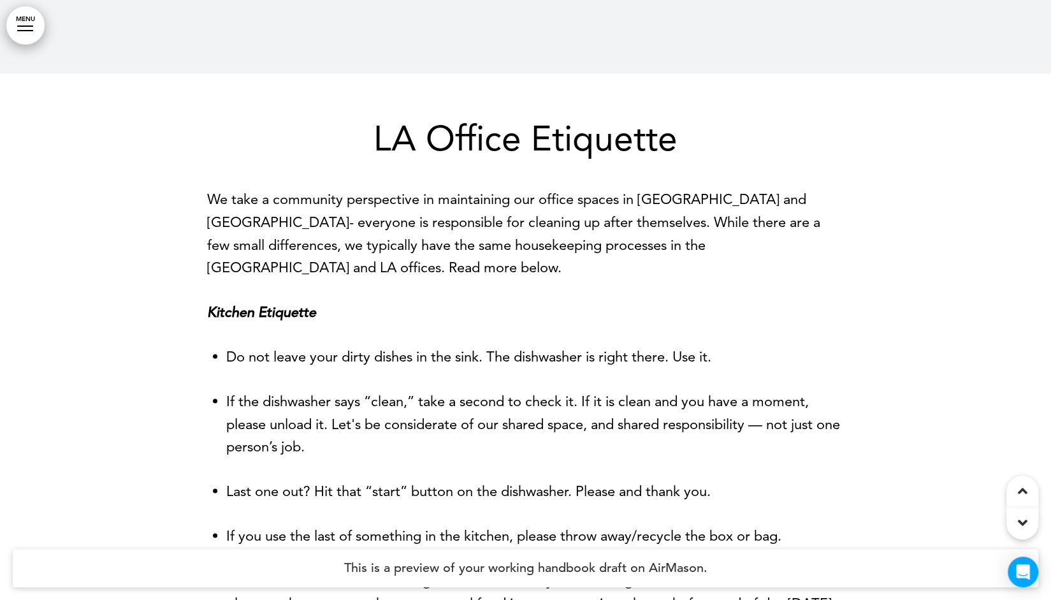
scroll to position [14156, 0]
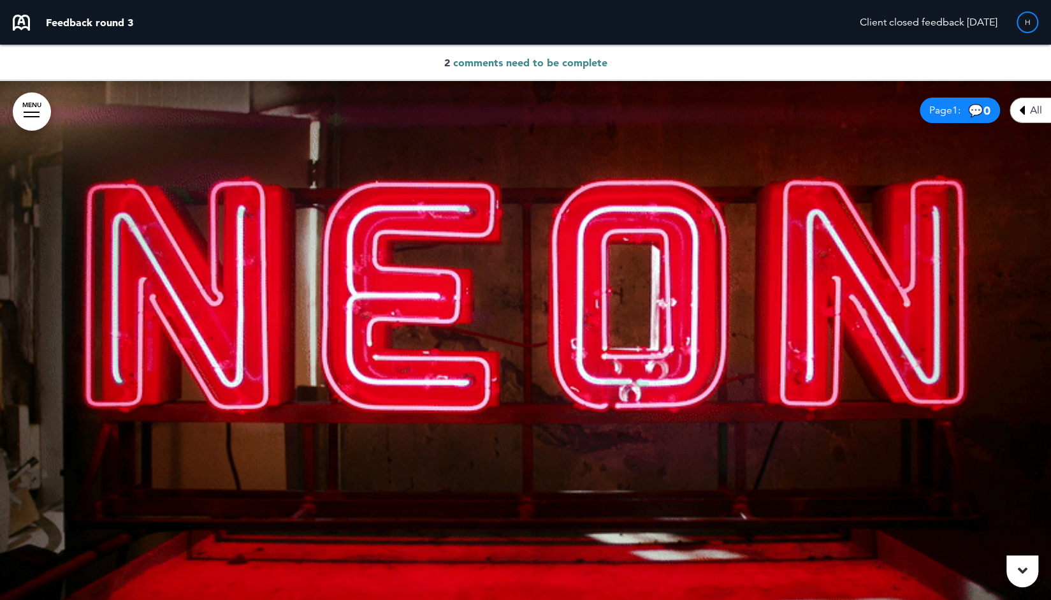
click at [1034, 105] on span "All" at bounding box center [1036, 110] width 12 height 10
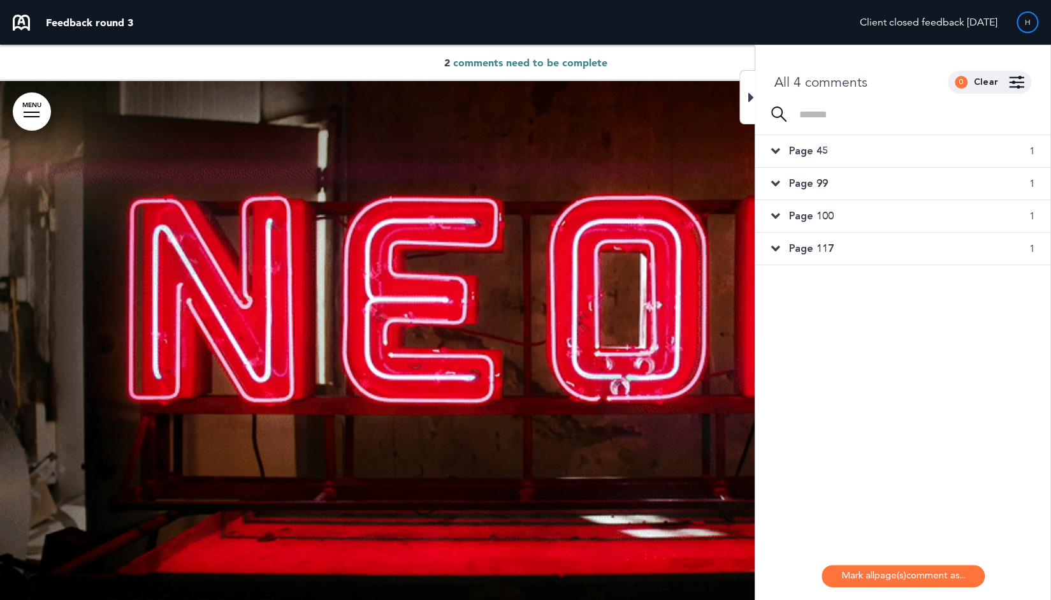
click at [803, 147] on span "Page 45" at bounding box center [807, 151] width 39 height 14
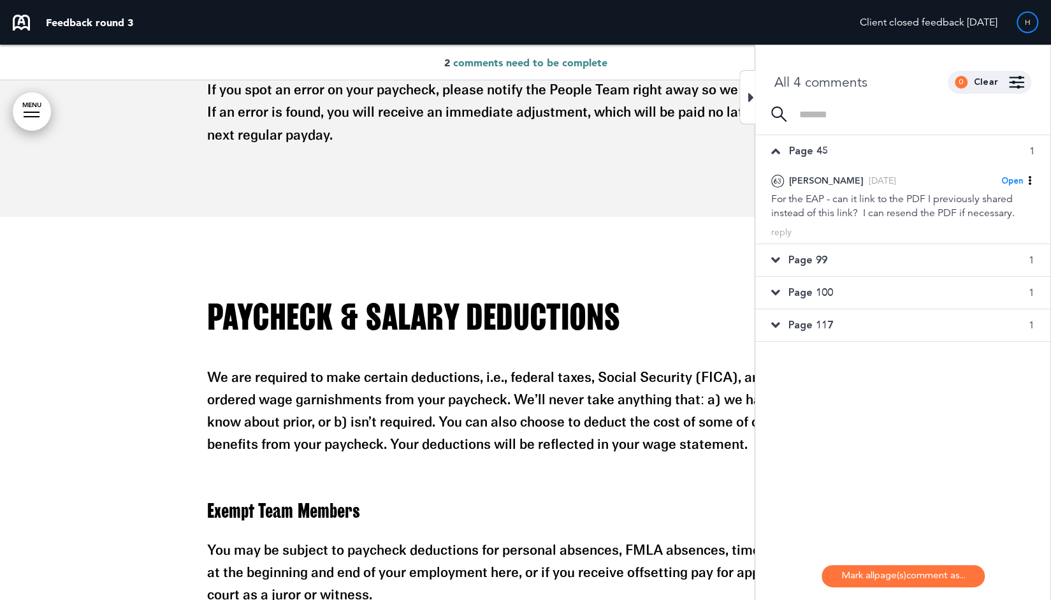
scroll to position [24533, 0]
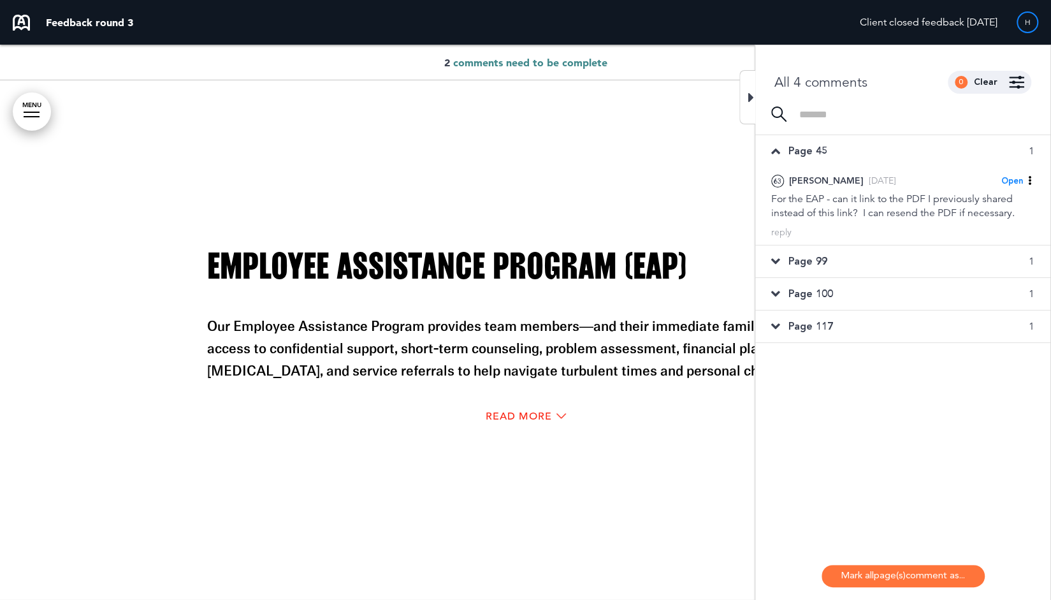
click at [811, 326] on span "Page 117" at bounding box center [810, 326] width 45 height 14
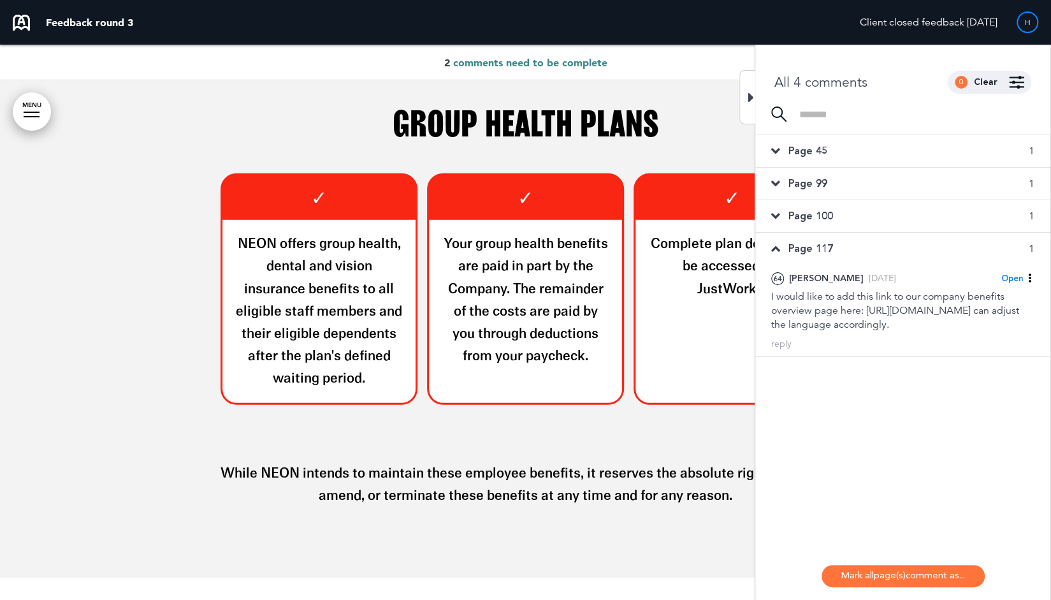
scroll to position [22454, 0]
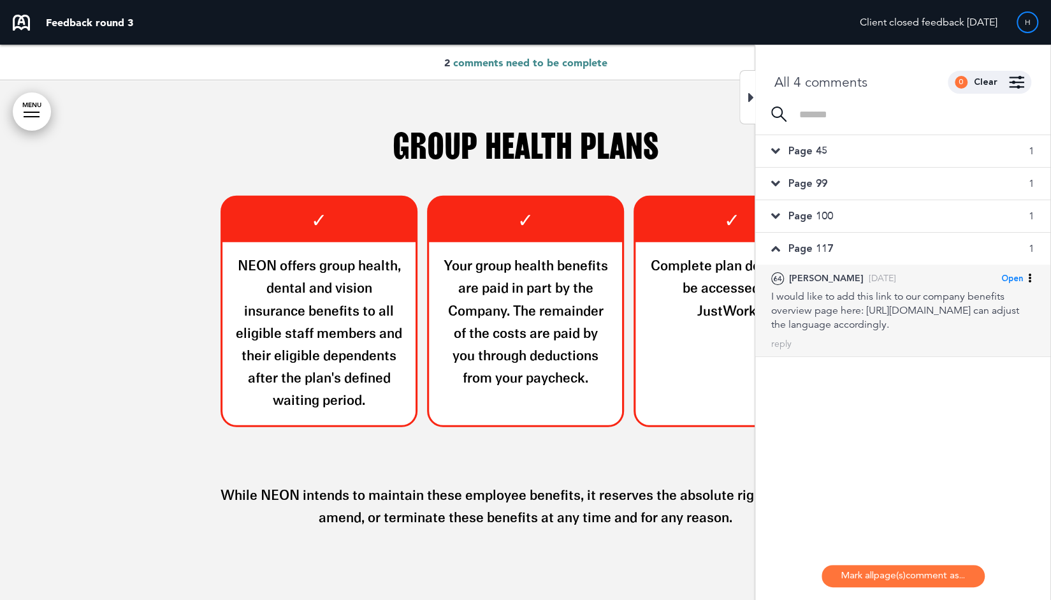
drag, startPoint x: 794, startPoint y: 321, endPoint x: 898, endPoint y: 332, distance: 105.1
click at [898, 331] on div "I would like to add this link to our company benefits overview page here: https…" at bounding box center [902, 310] width 263 height 42
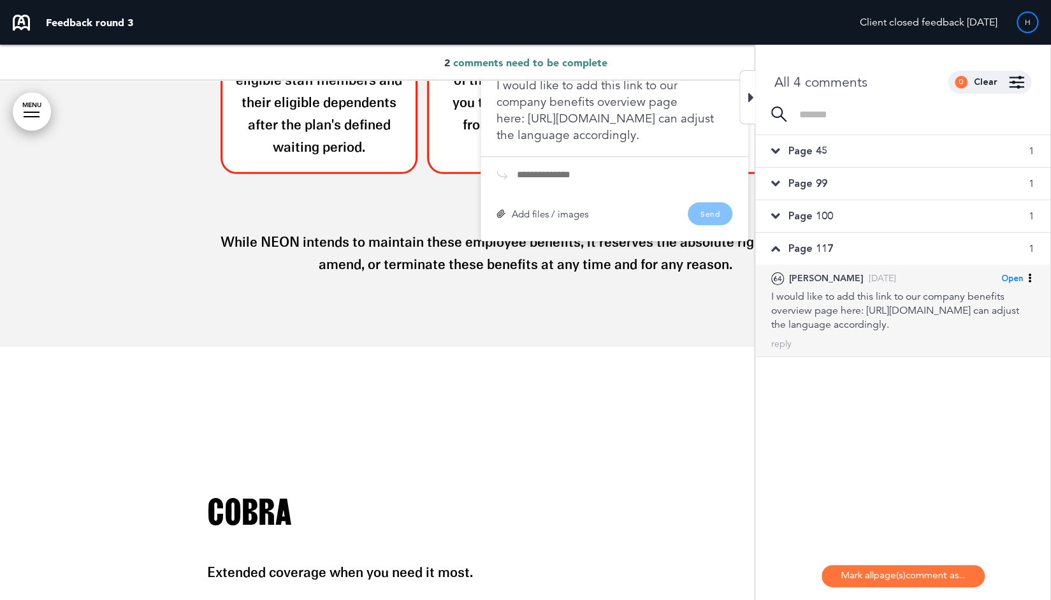
scroll to position [22817, 0]
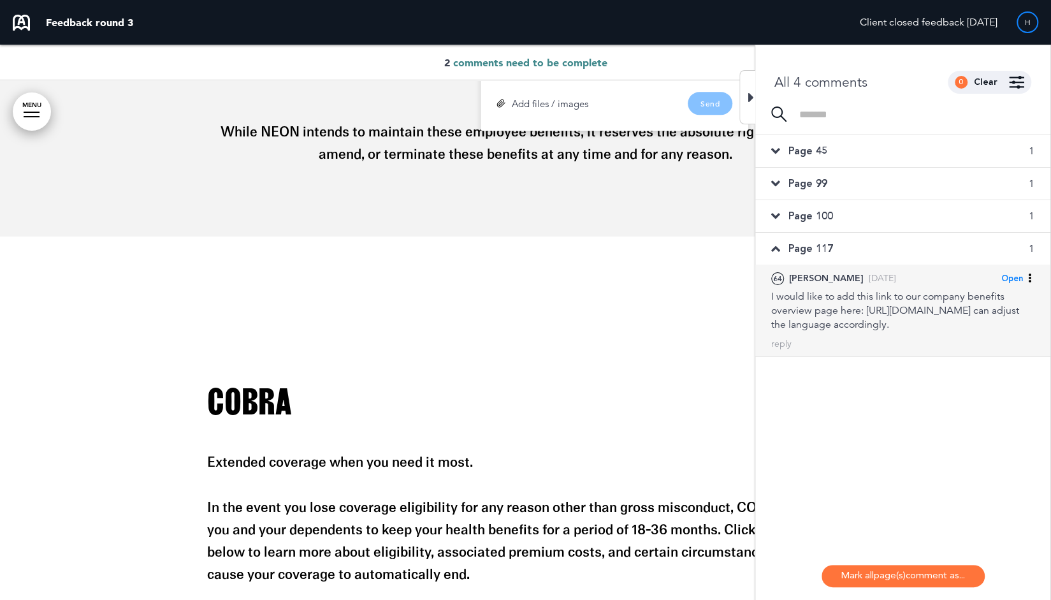
drag, startPoint x: 863, startPoint y: 354, endPoint x: 797, endPoint y: 324, distance: 71.9
click at [797, 324] on div "I would like to add this link to our company benefits overview page here: https…" at bounding box center [902, 310] width 263 height 42
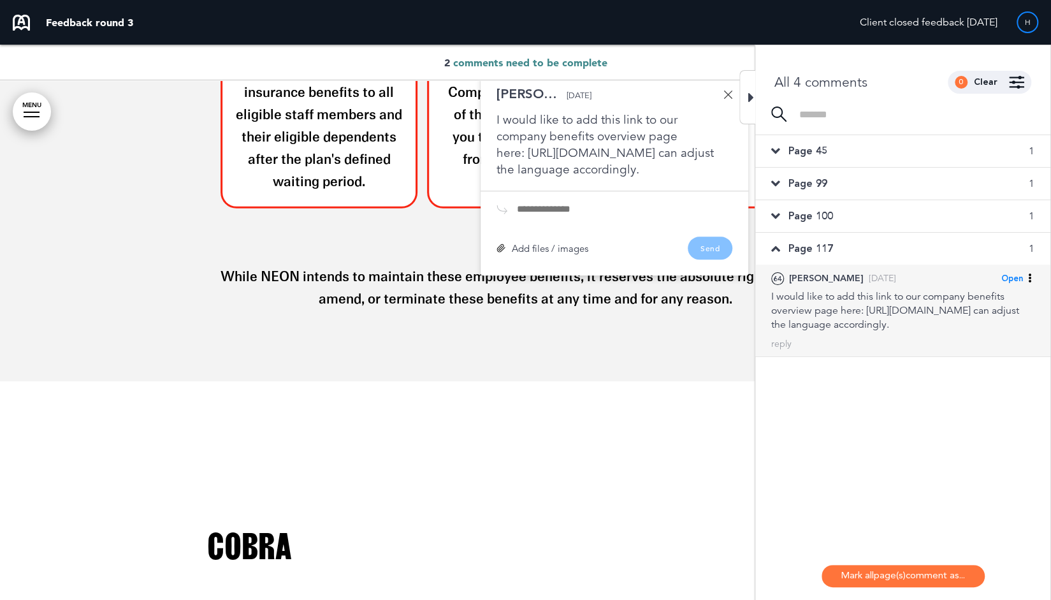
scroll to position [22627, 0]
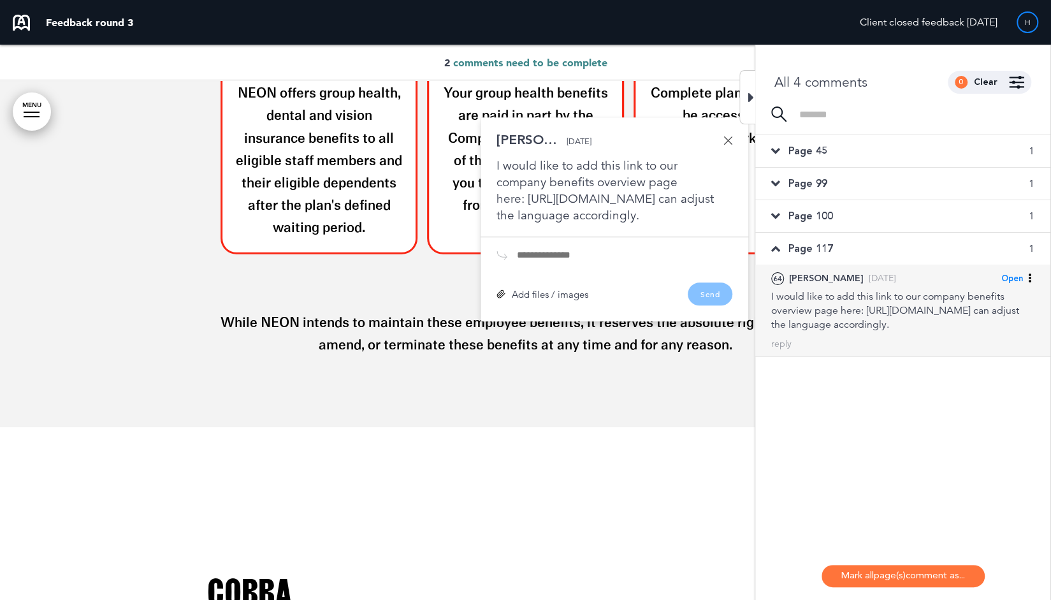
copy div "https://secure.justworks.com/benefits/company_benefits_overviews/7255b7a5-ec73-…"
click at [1030, 278] on icon at bounding box center [1029, 277] width 9 height 9
click at [979, 326] on span "Completed" at bounding box center [956, 323] width 48 height 11
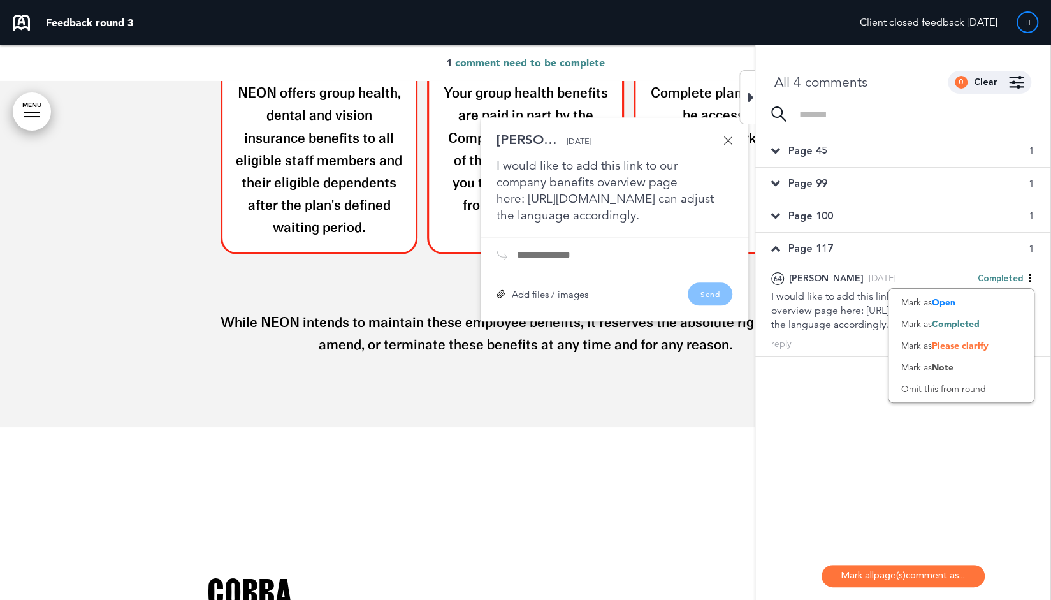
click at [778, 150] on icon at bounding box center [775, 151] width 9 height 14
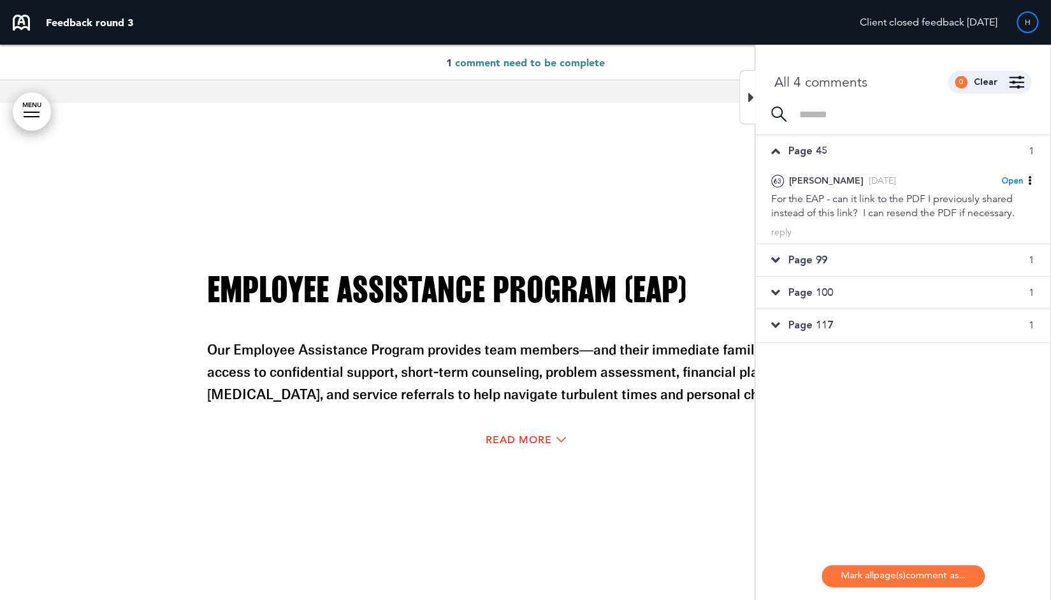
scroll to position [24533, 0]
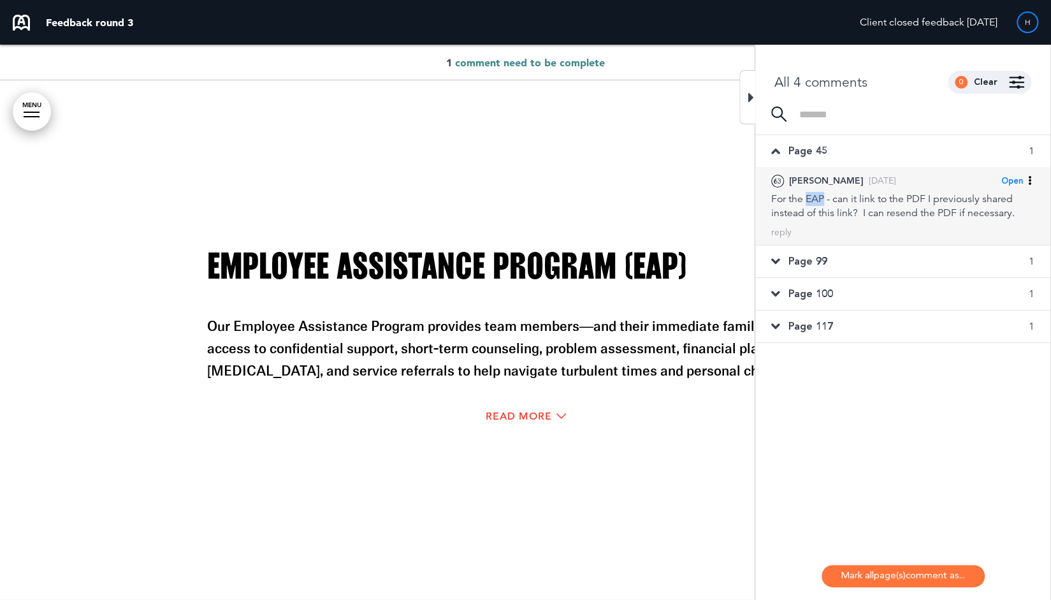
drag, startPoint x: 824, startPoint y: 196, endPoint x: 808, endPoint y: 198, distance: 16.8
click at [808, 198] on div "For the EAP - can it link to the PDF I previously shared instead of this link? …" at bounding box center [902, 206] width 263 height 28
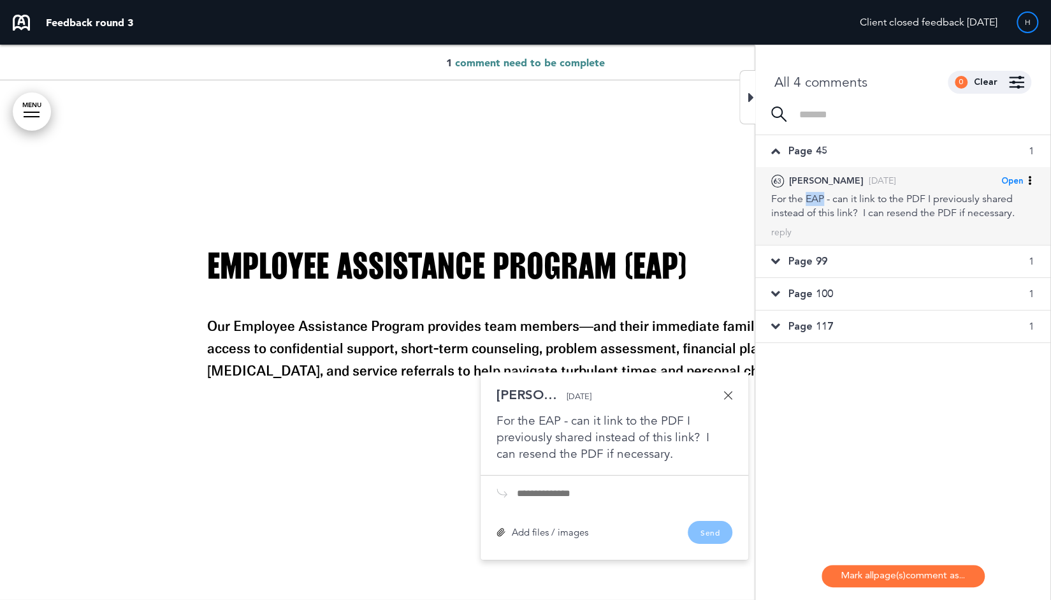
scroll to position [24730, 0]
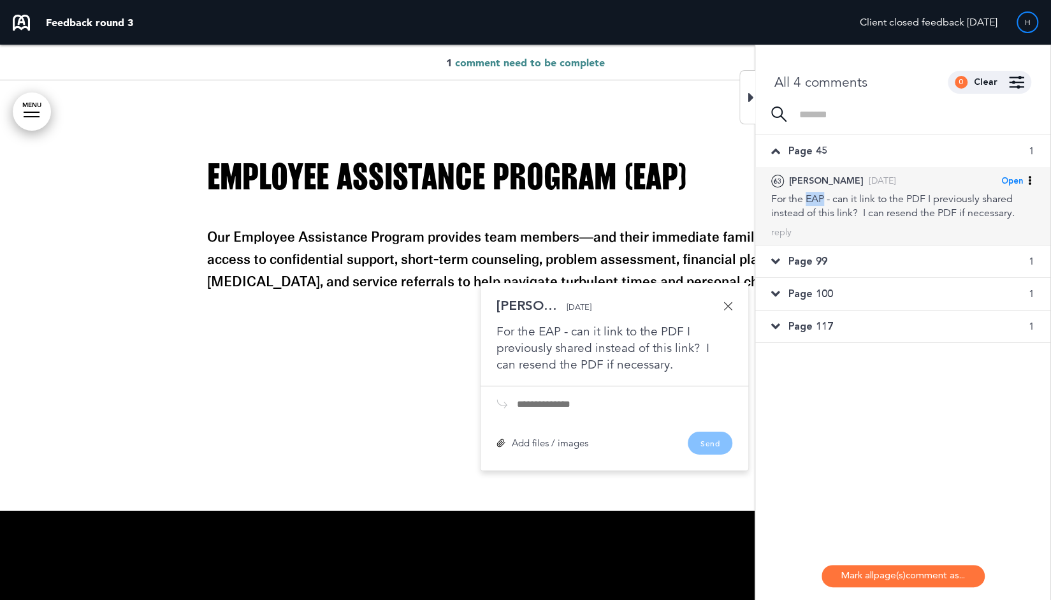
copy div "EAP"
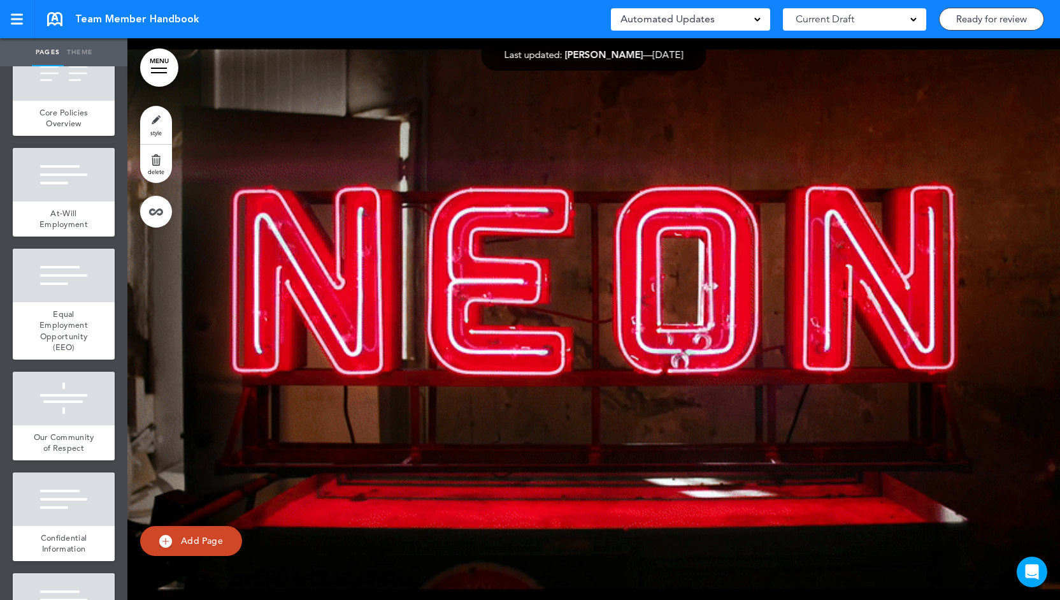
scroll to position [712, 0]
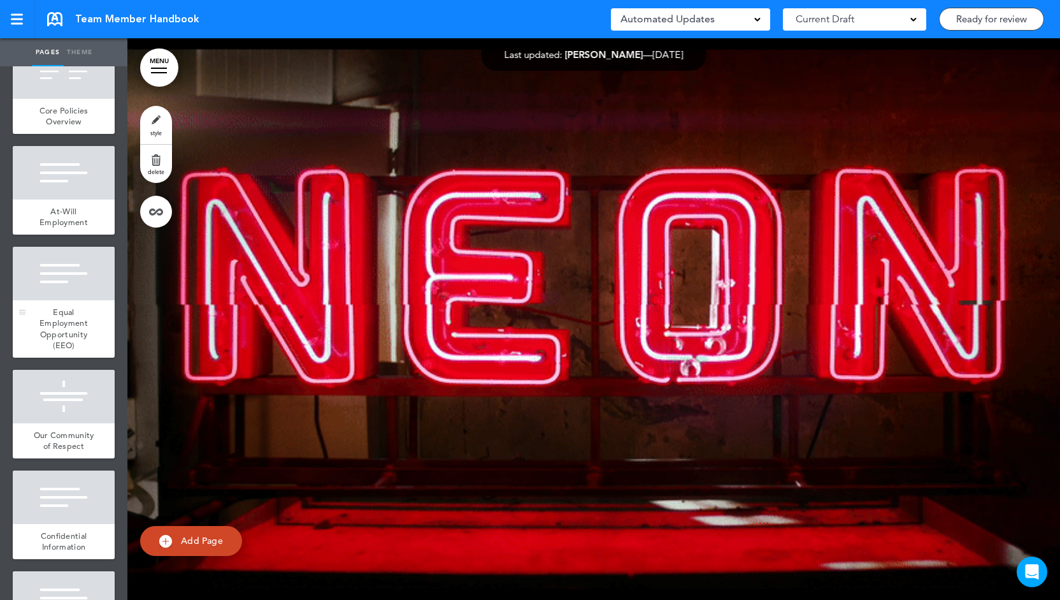
click at [68, 300] on div at bounding box center [64, 274] width 102 height 54
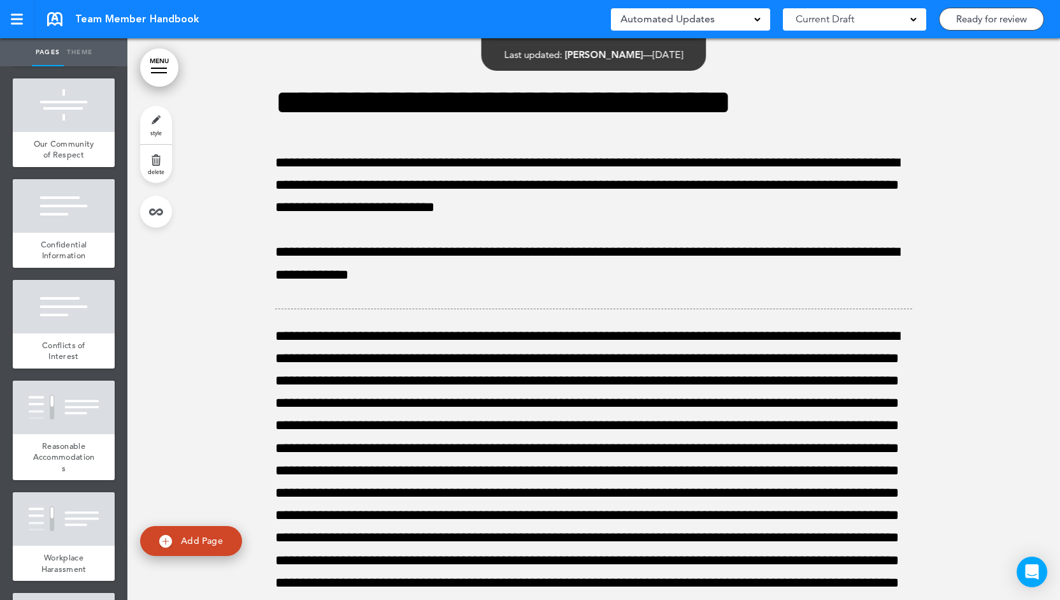
scroll to position [3920, 0]
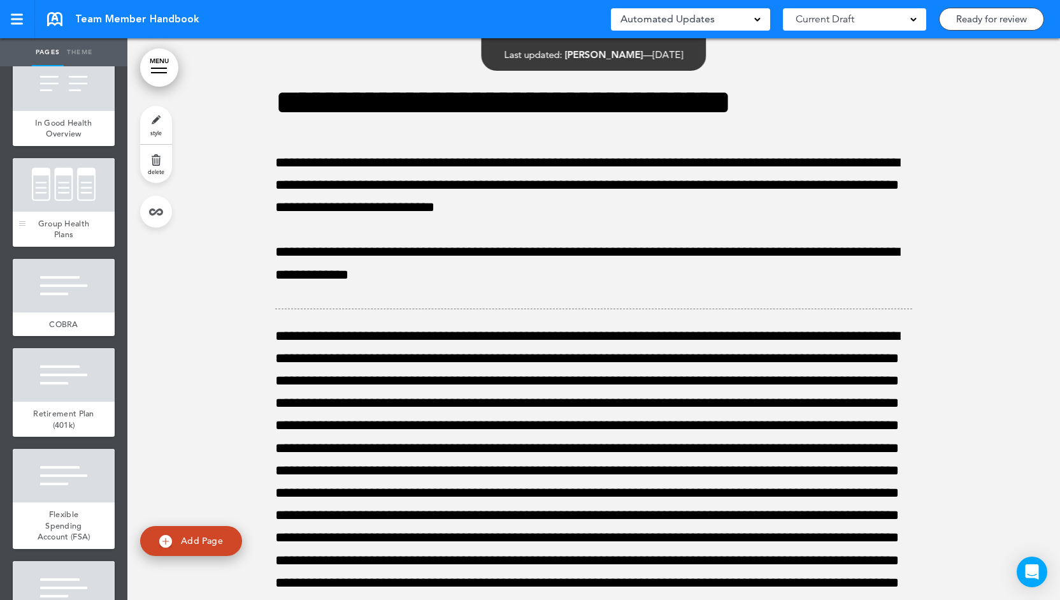
click at [66, 212] on div at bounding box center [64, 185] width 102 height 54
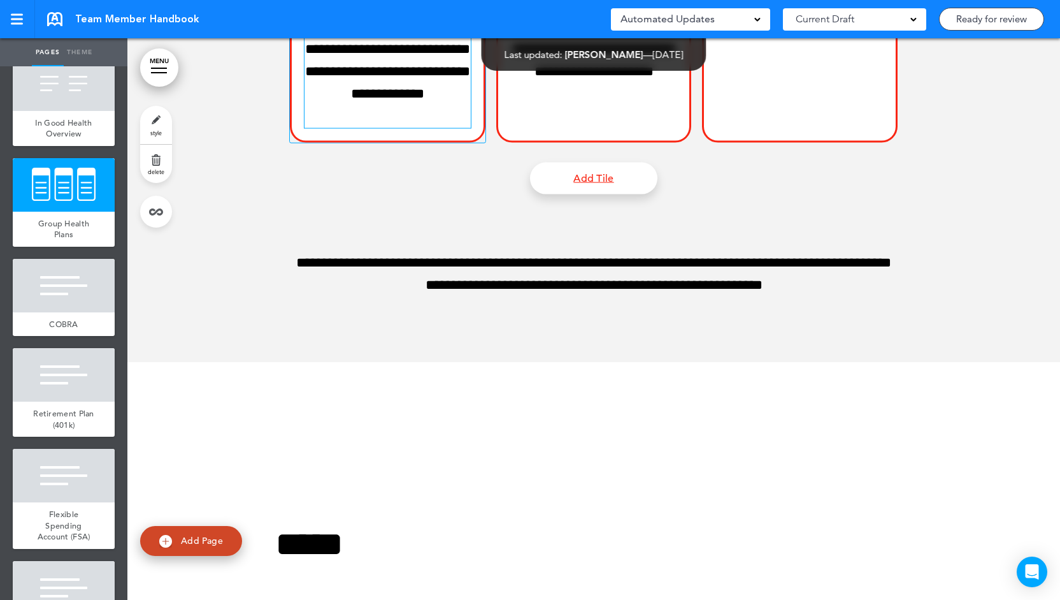
scroll to position [26422, 0]
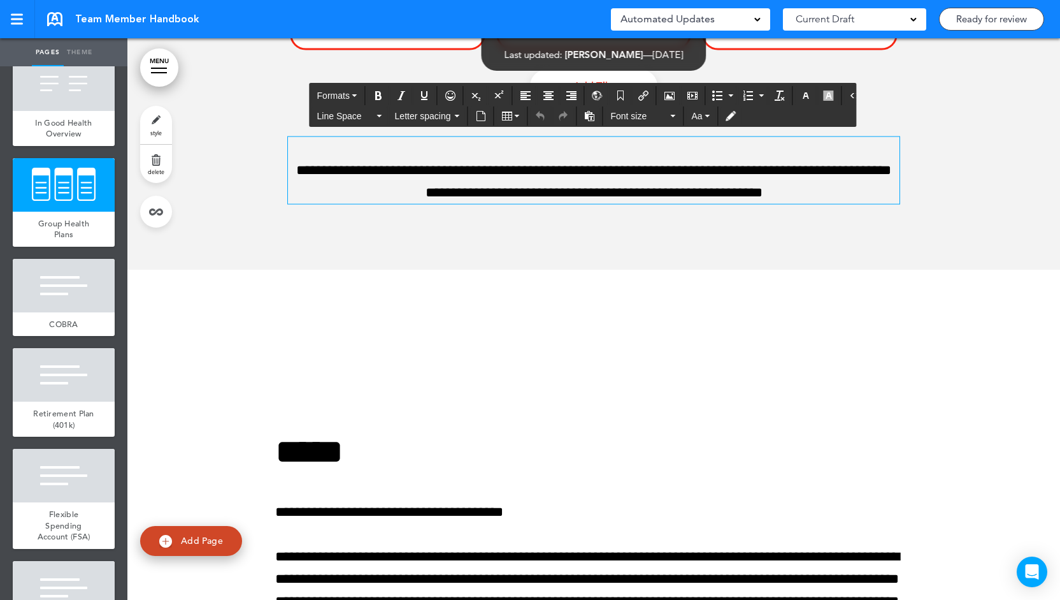
click at [817, 204] on p "**********" at bounding box center [594, 170] width 612 height 68
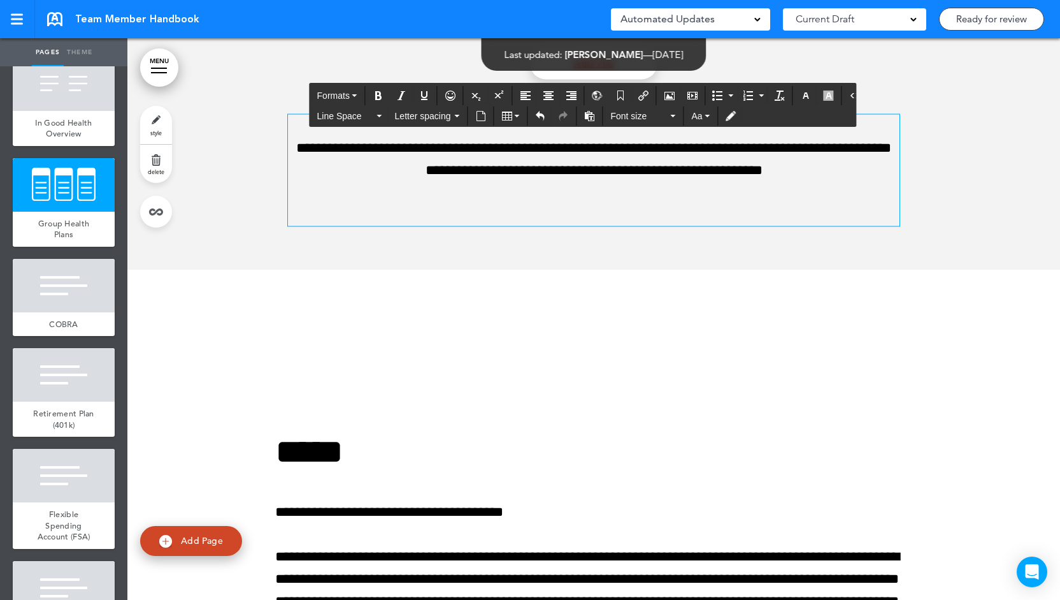
scroll to position [26400, 0]
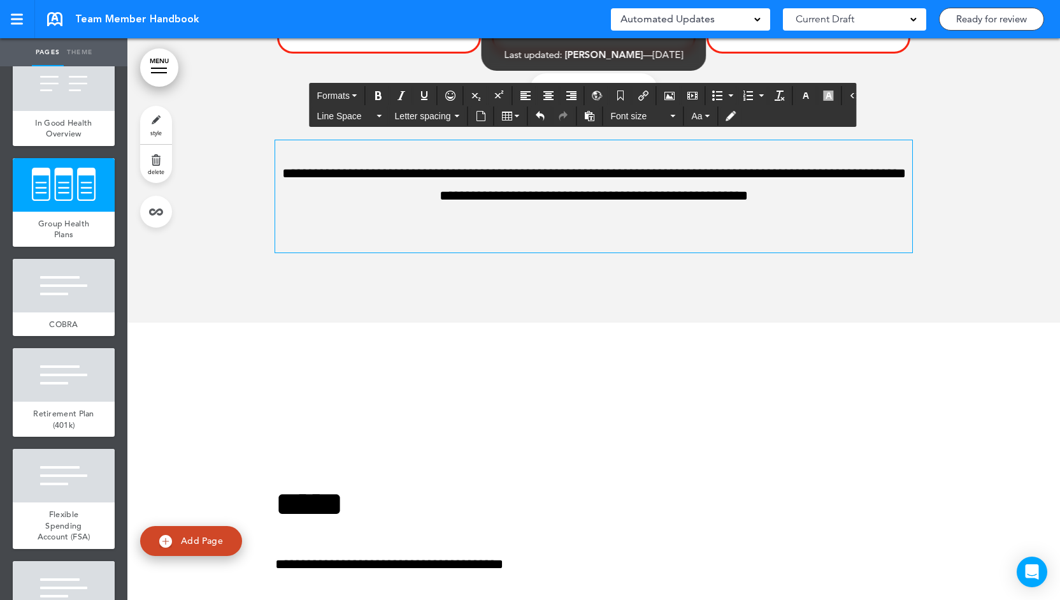
click at [393, 252] on div "**********" at bounding box center [593, 196] width 637 height 112
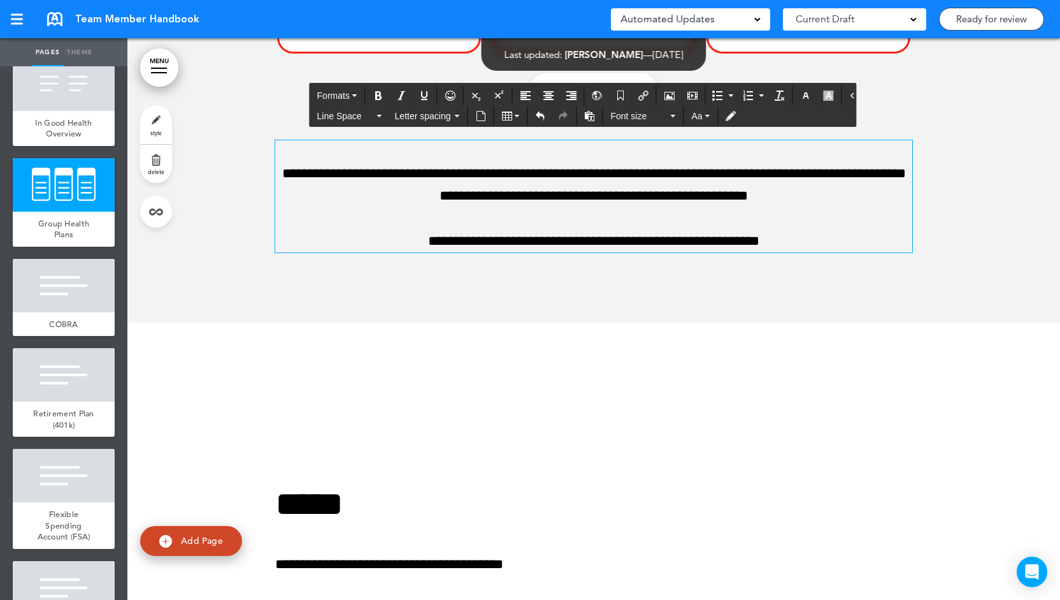
click at [562, 252] on p "**********" at bounding box center [593, 241] width 637 height 22
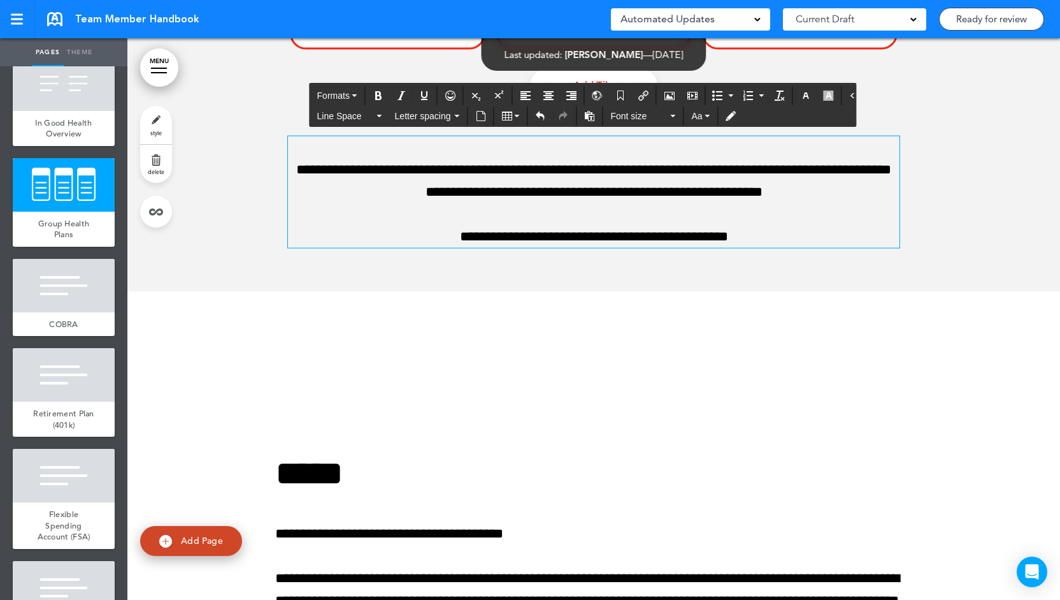
click at [738, 248] on p "**********" at bounding box center [594, 237] width 612 height 22
click at [679, 248] on p "**********" at bounding box center [594, 237] width 612 height 22
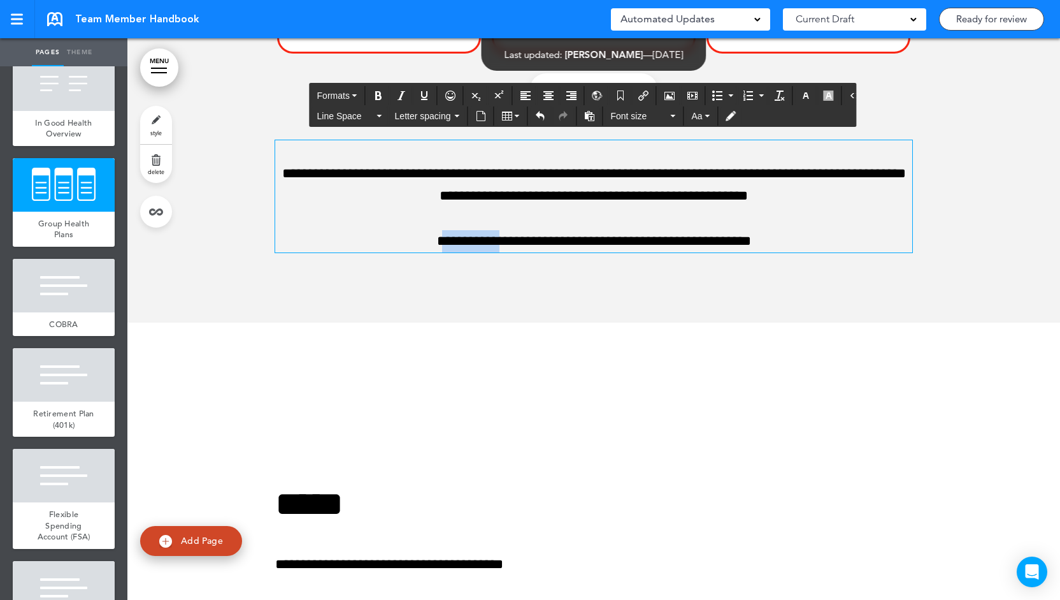
drag, startPoint x: 477, startPoint y: 482, endPoint x: 421, endPoint y: 487, distance: 56.3
click at [421, 252] on p "**********" at bounding box center [593, 241] width 637 height 22
click at [473, 252] on p "**********" at bounding box center [593, 241] width 637 height 22
drag, startPoint x: 473, startPoint y: 479, endPoint x: 414, endPoint y: 480, distance: 58.6
click at [414, 252] on p "**********" at bounding box center [593, 241] width 637 height 22
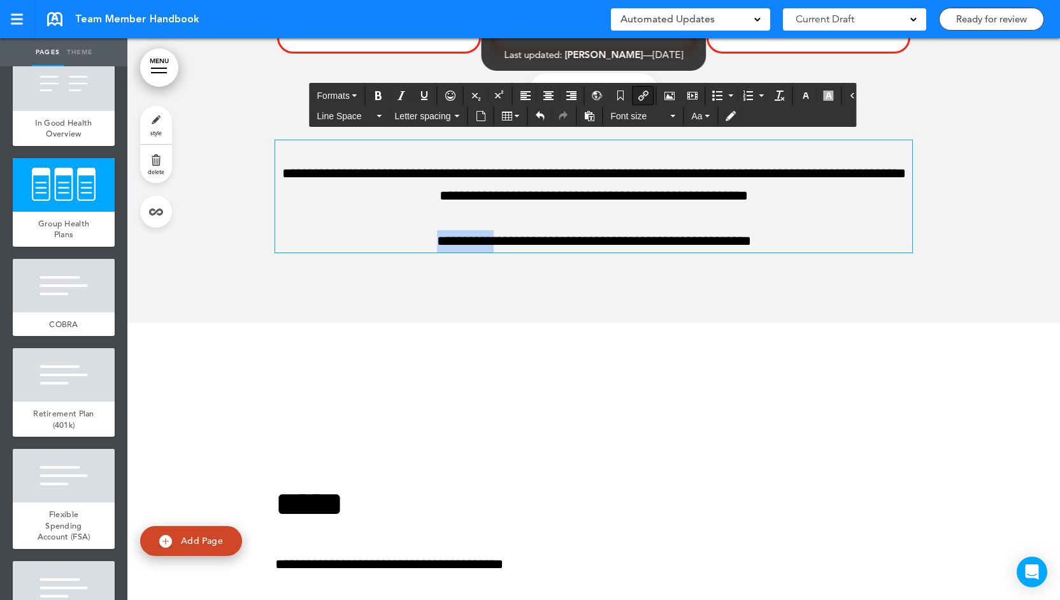
click at [638, 94] on icon "Insert/edit airmason link" at bounding box center [643, 95] width 10 height 10
type input "**********"
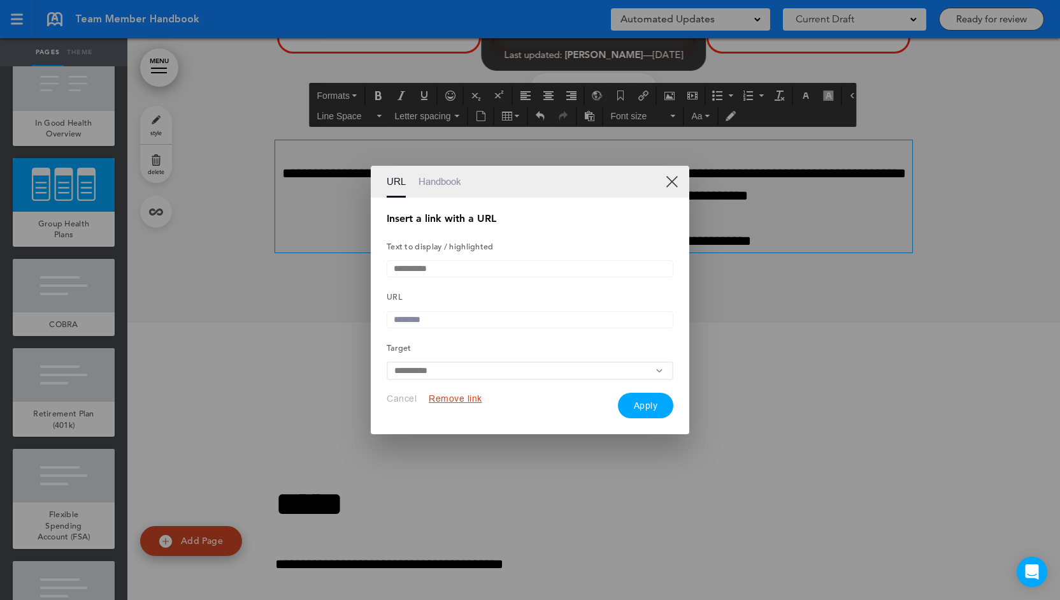
click at [445, 268] on input "**********" at bounding box center [530, 268] width 287 height 17
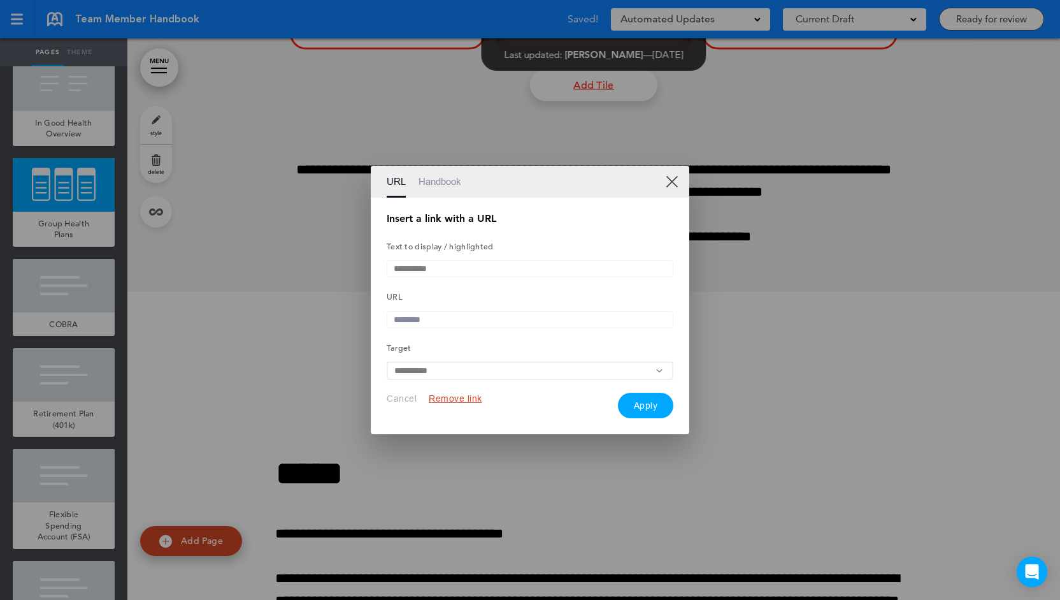
click at [435, 321] on input "text" at bounding box center [530, 319] width 287 height 17
paste input "**********"
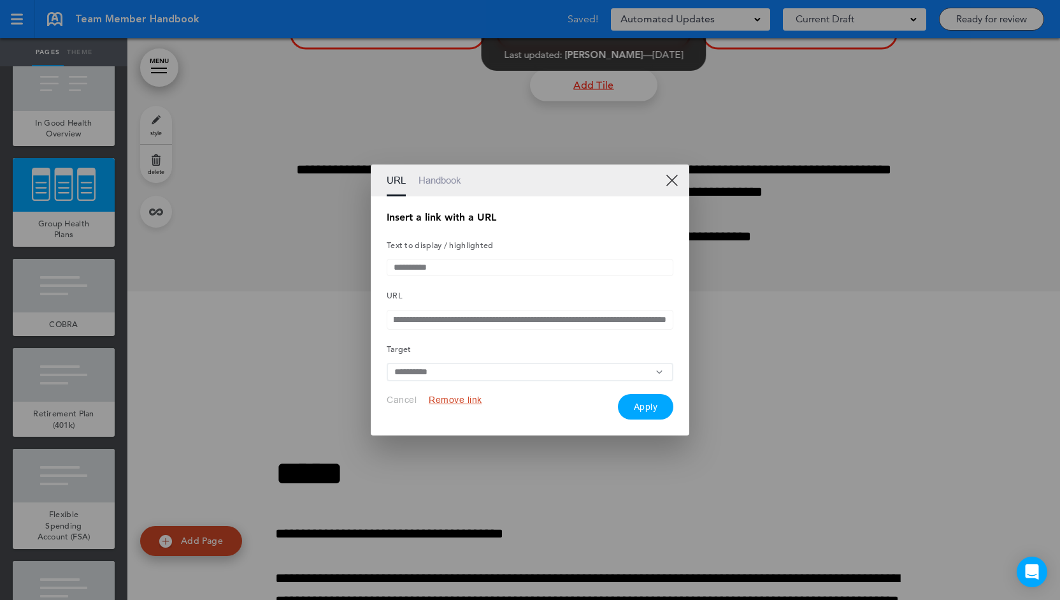
type input "**********"
click at [647, 408] on button "Apply" at bounding box center [646, 406] width 56 height 25
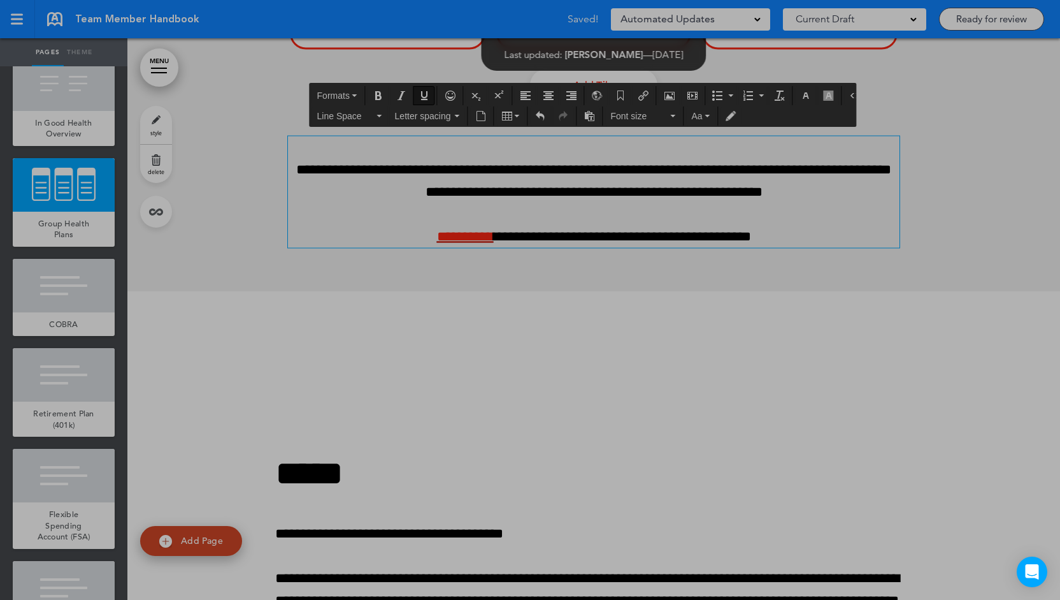
scroll to position [0, 0]
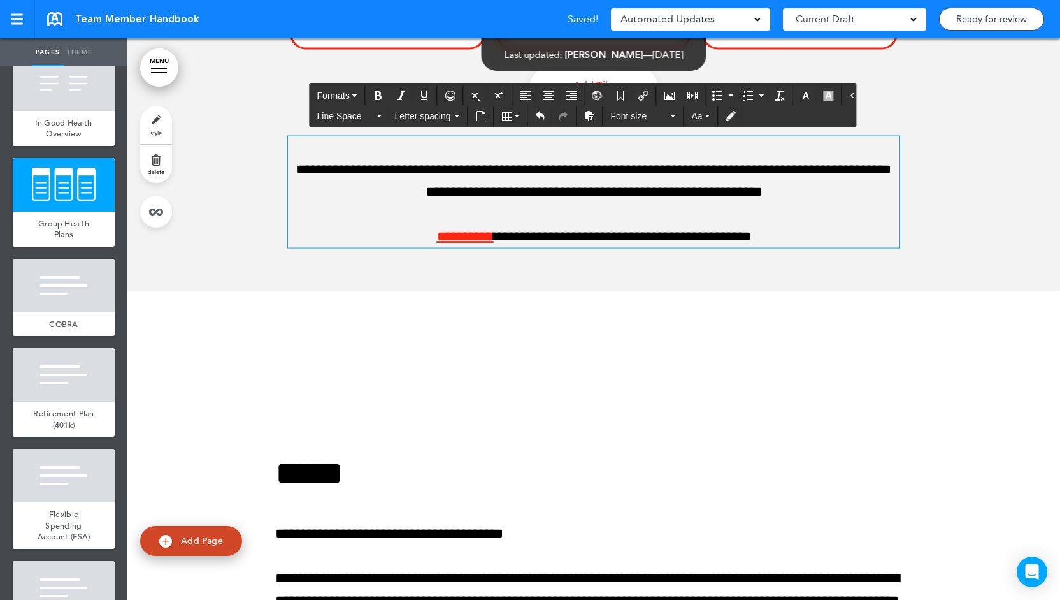
click at [490, 248] on div "**********" at bounding box center [594, 192] width 612 height 112
